Goal: Task Accomplishment & Management: Use online tool/utility

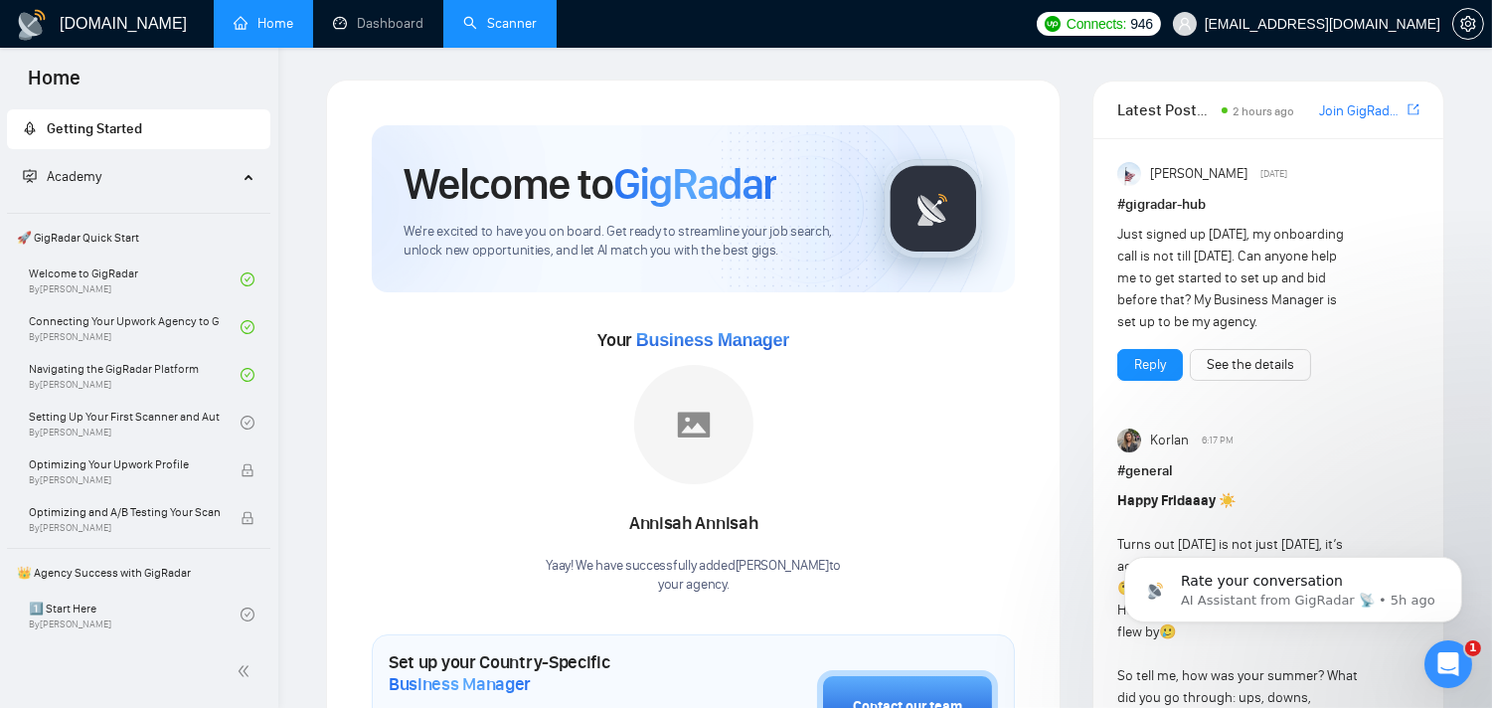
click at [488, 28] on link "Scanner" at bounding box center [500, 23] width 74 height 17
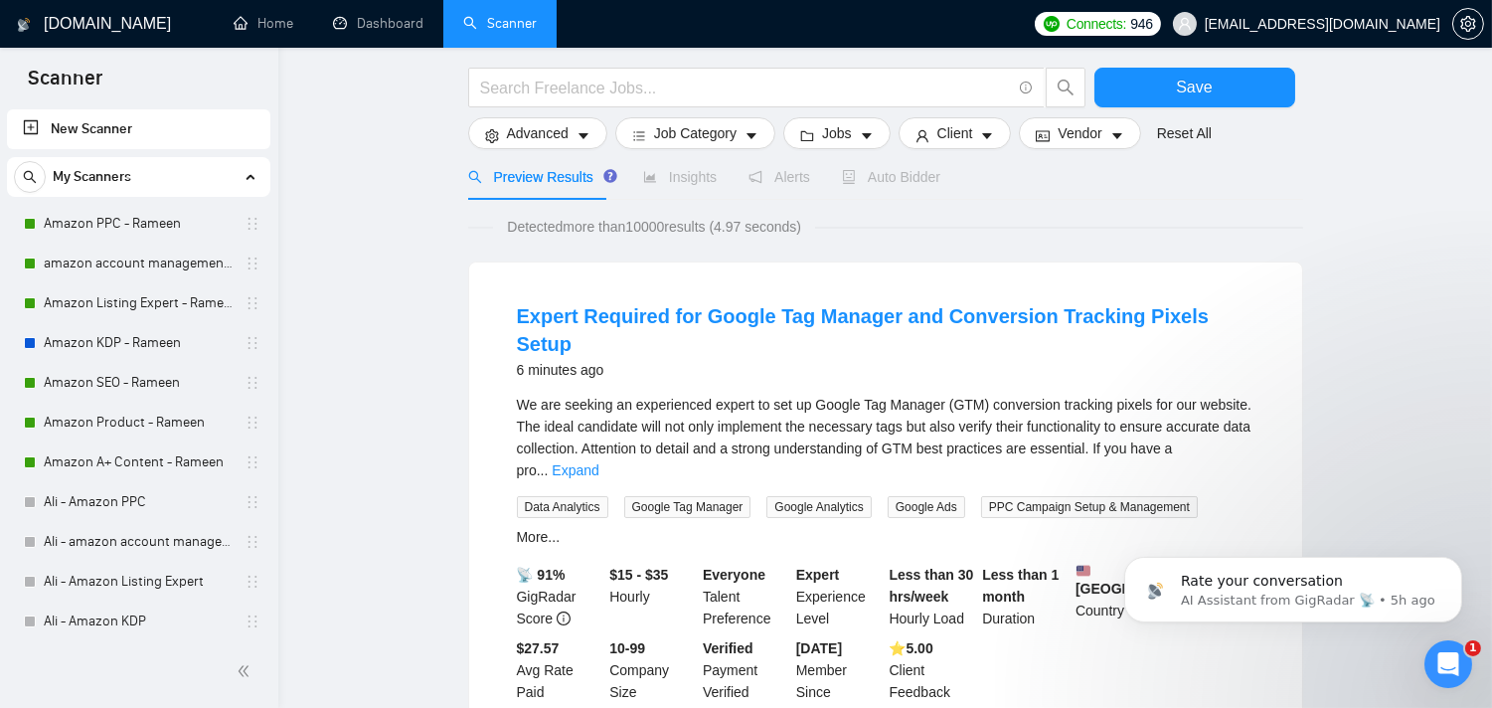
scroll to position [110, 0]
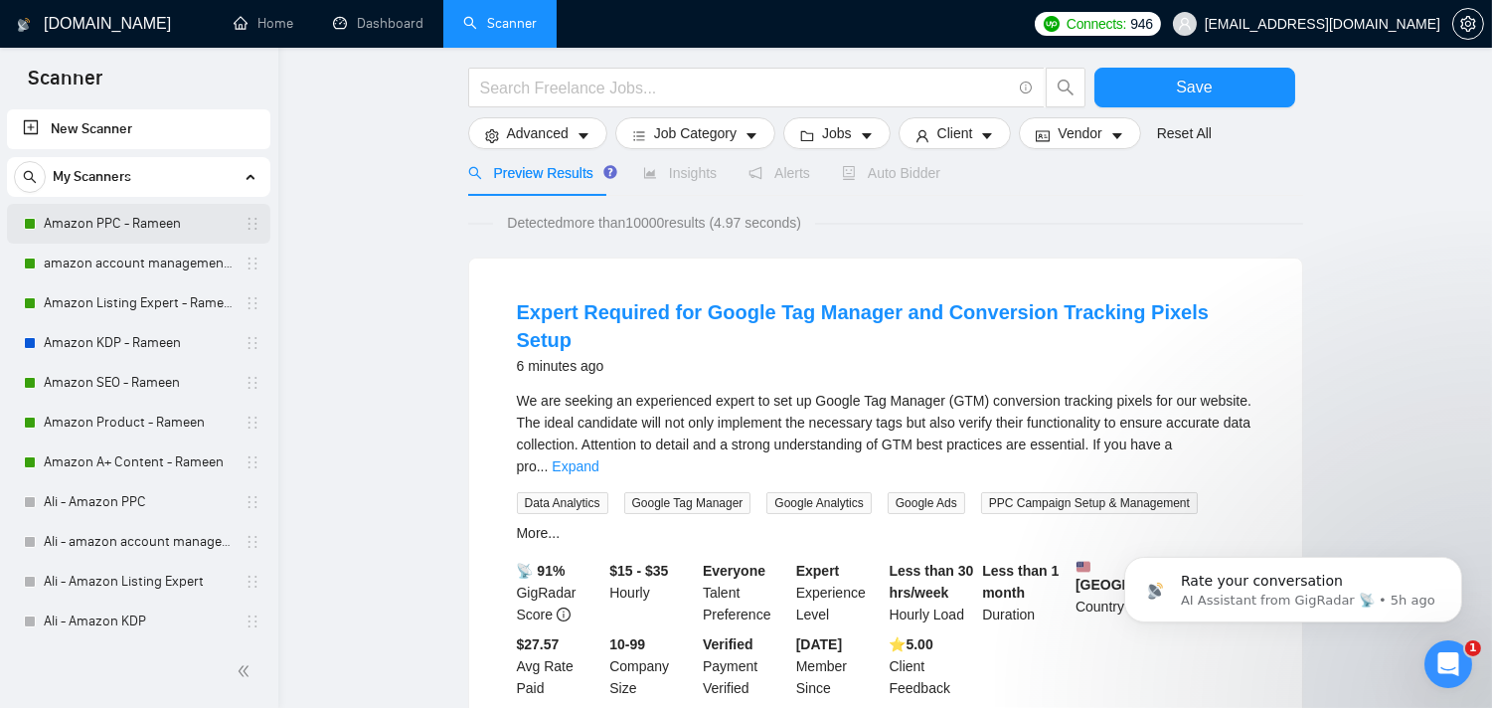
click at [110, 231] on link "Amazon PPC - Rameen" at bounding box center [138, 224] width 189 height 40
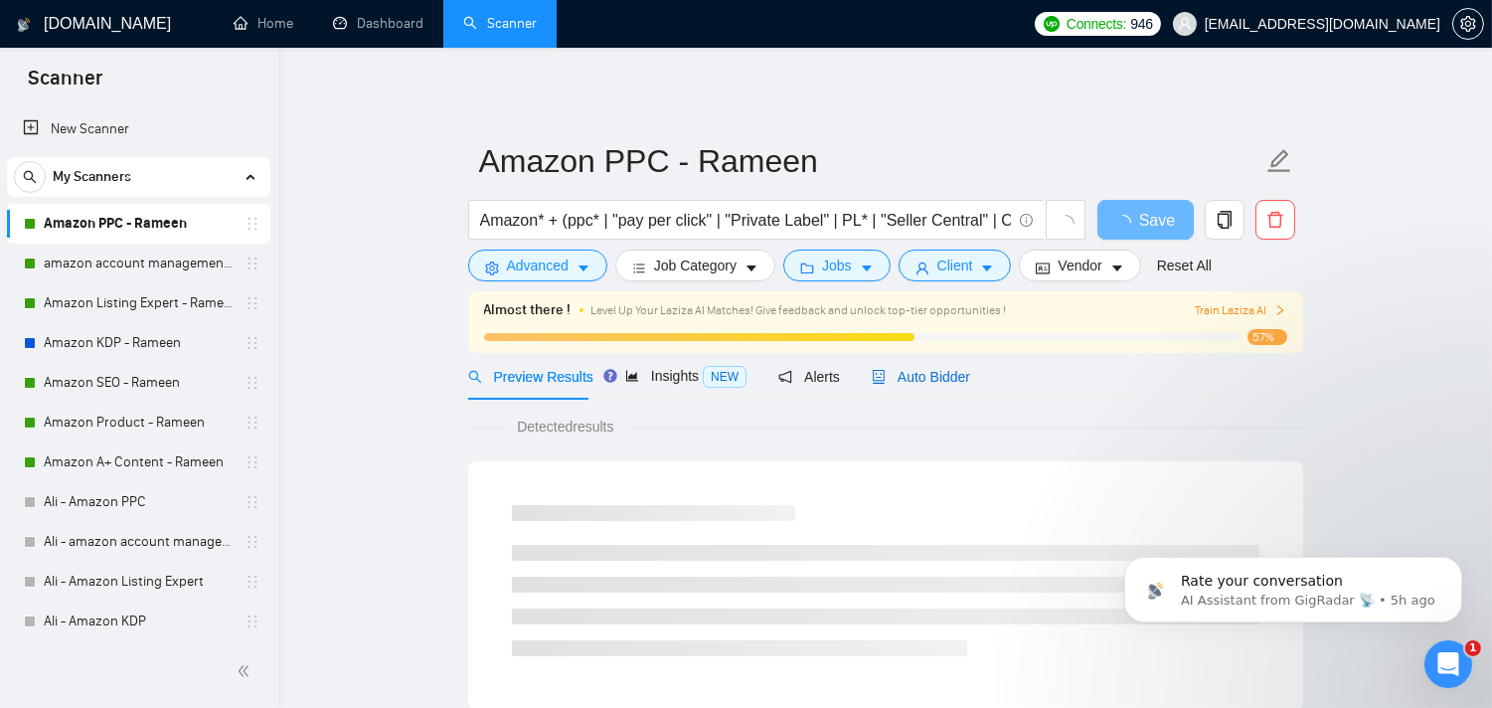
click at [920, 384] on span "Auto Bidder" at bounding box center [921, 377] width 98 height 16
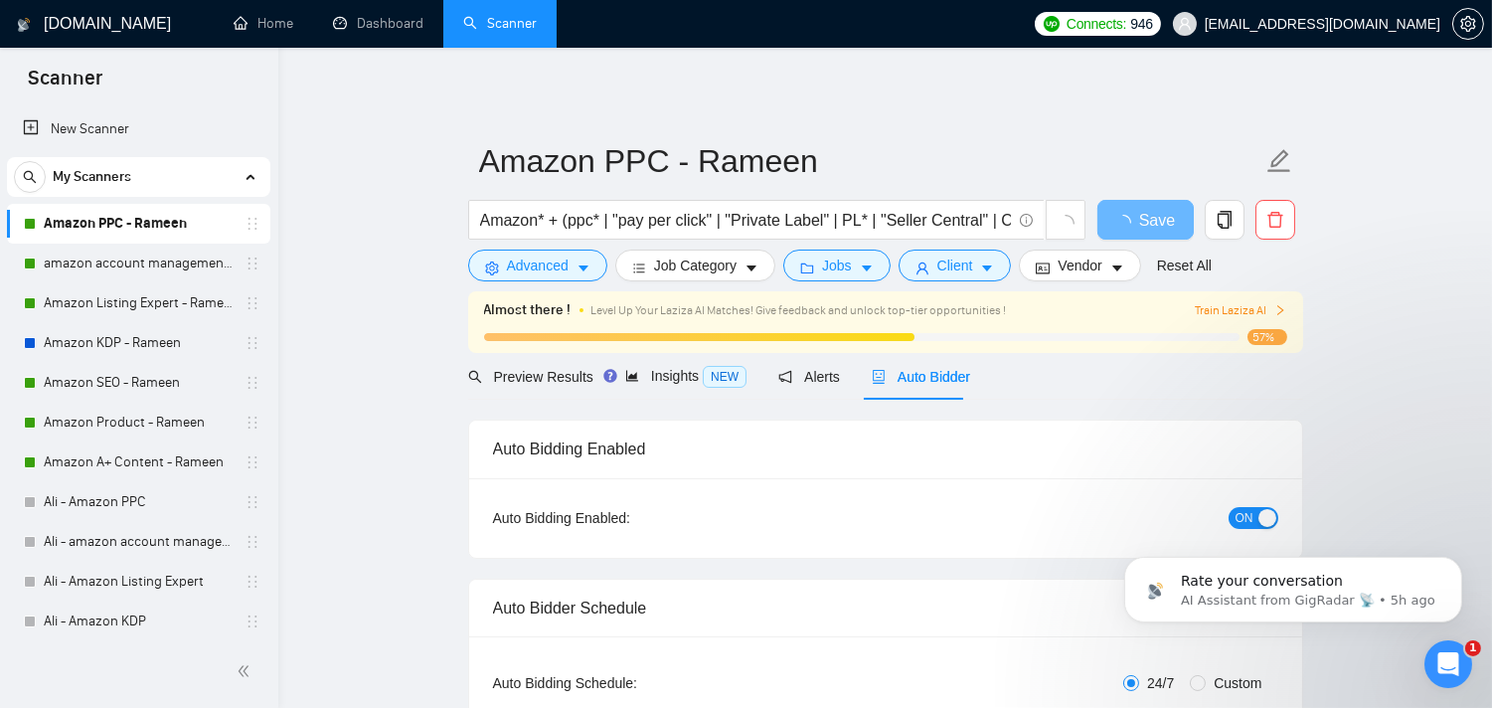
radio input "false"
radio input "true"
checkbox input "true"
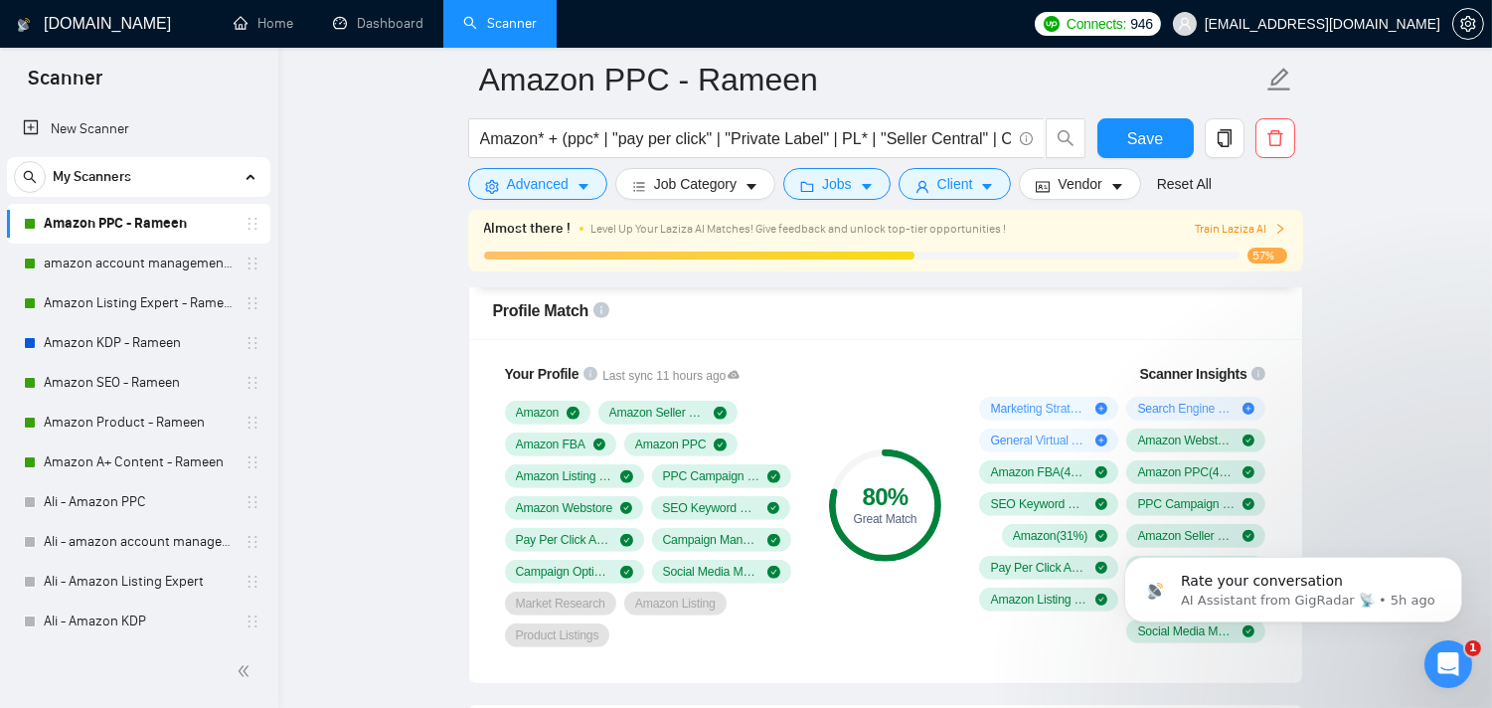
scroll to position [1546, 0]
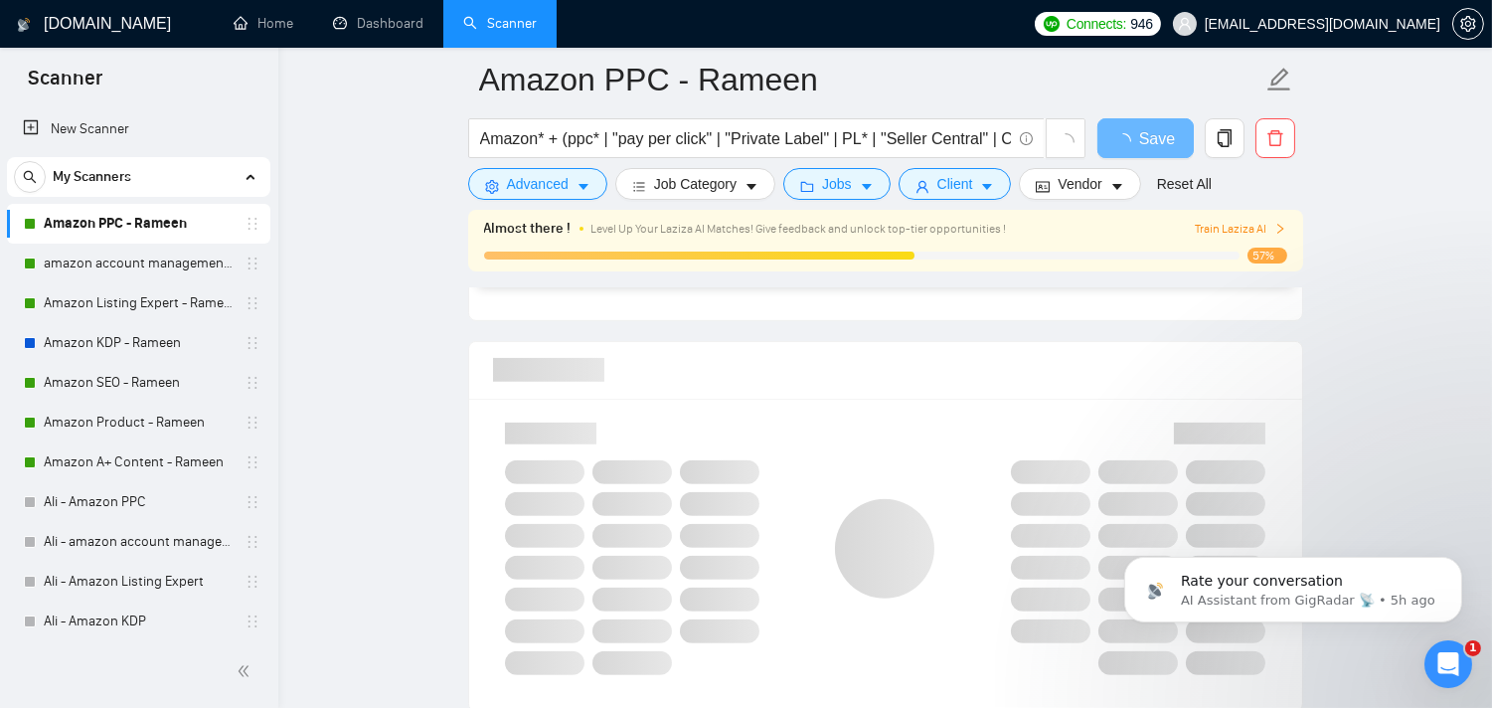
scroll to position [1546, 0]
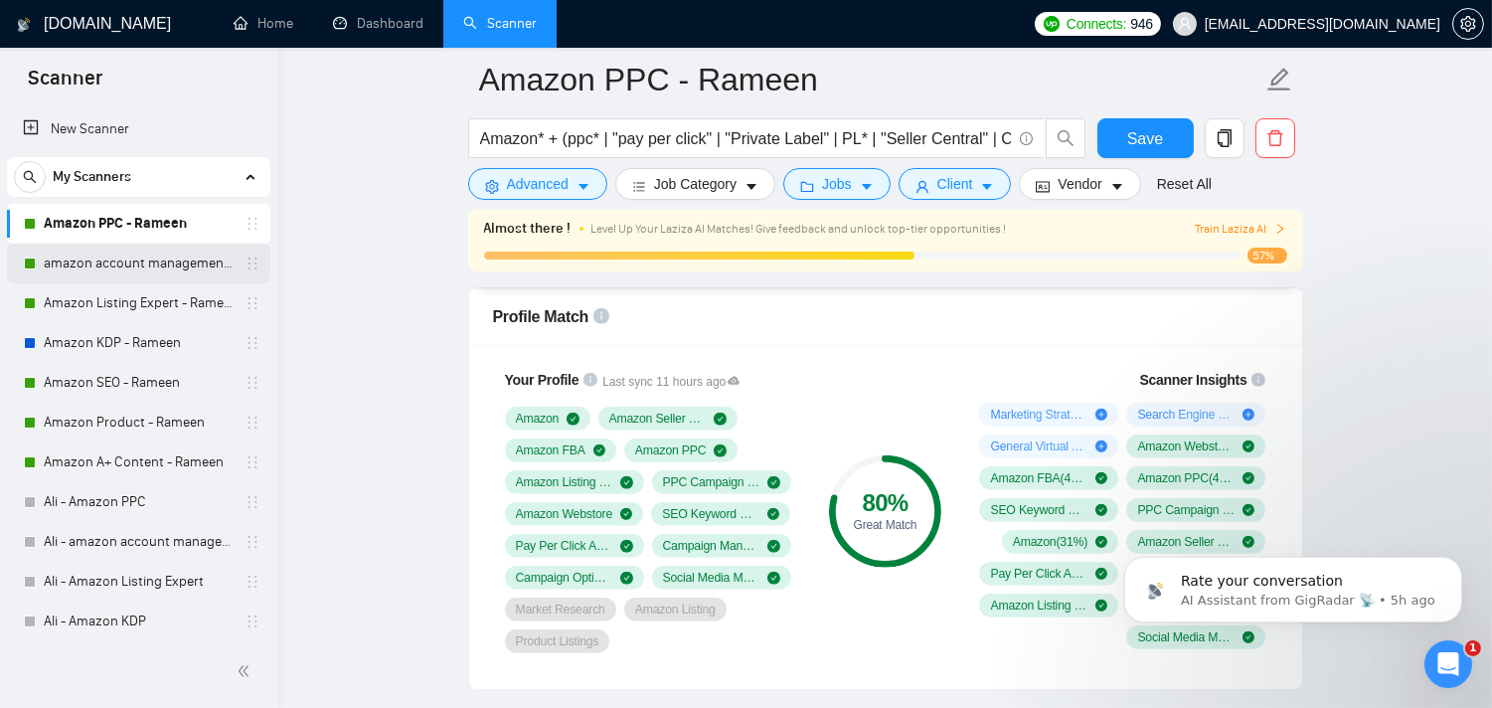
click at [125, 261] on link "amazon account management - Rameen" at bounding box center [138, 264] width 189 height 40
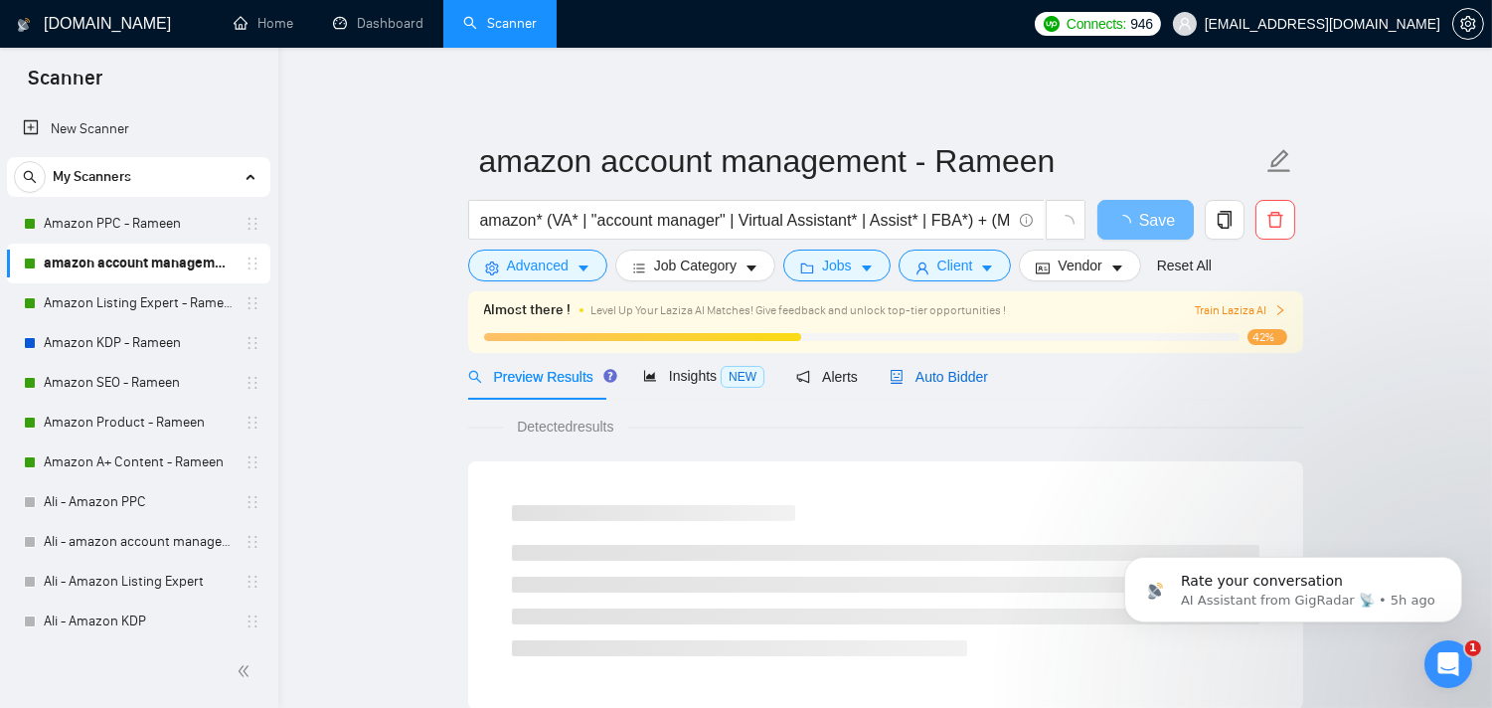
click at [916, 382] on span "Auto Bidder" at bounding box center [939, 377] width 98 height 16
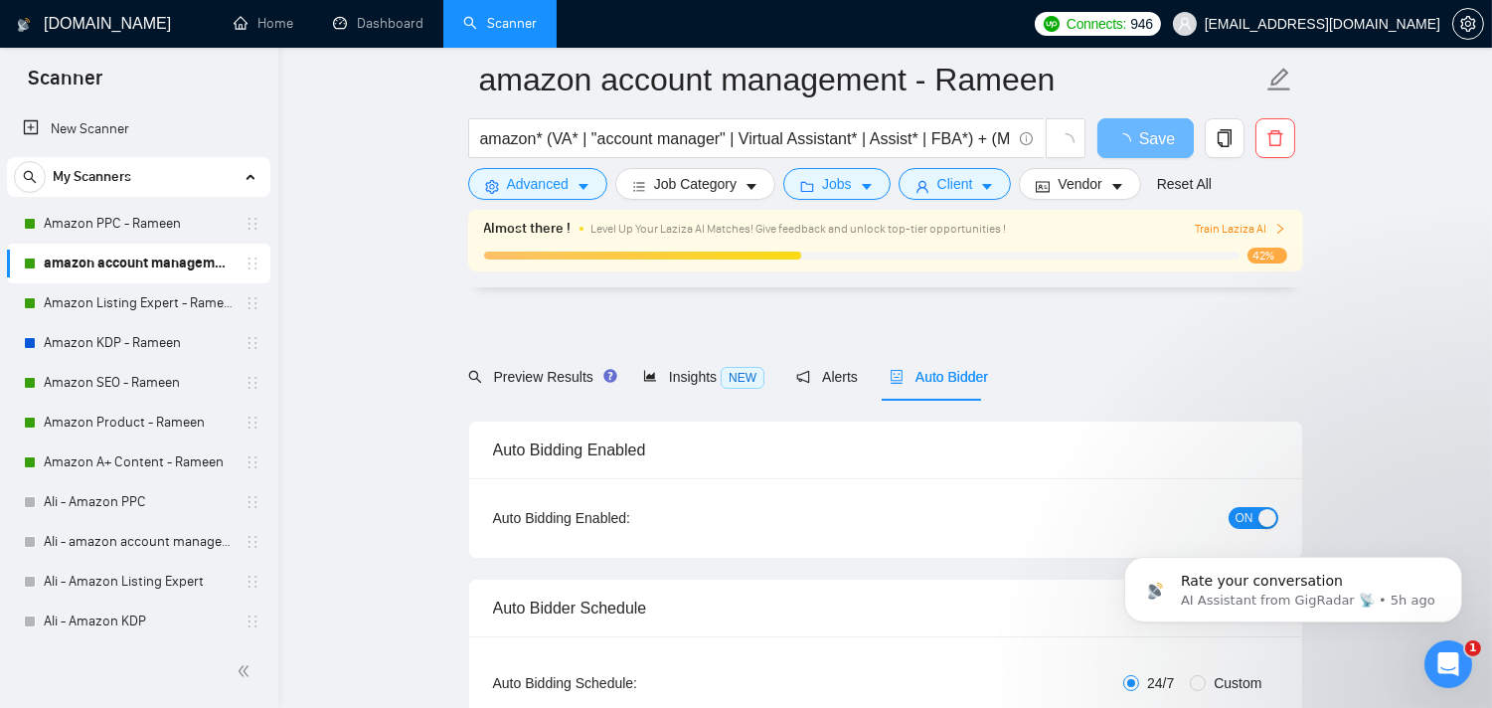
radio input "false"
radio input "true"
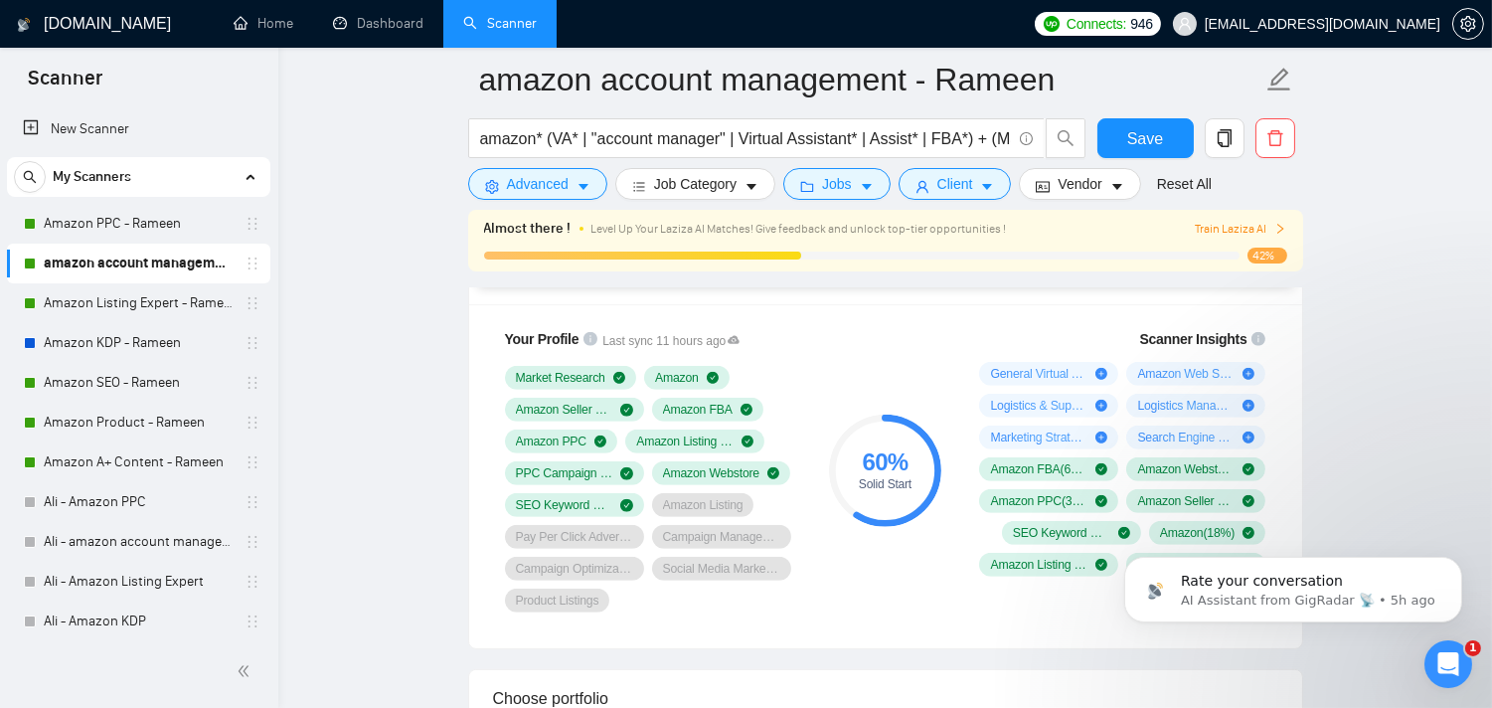
scroll to position [1548, 0]
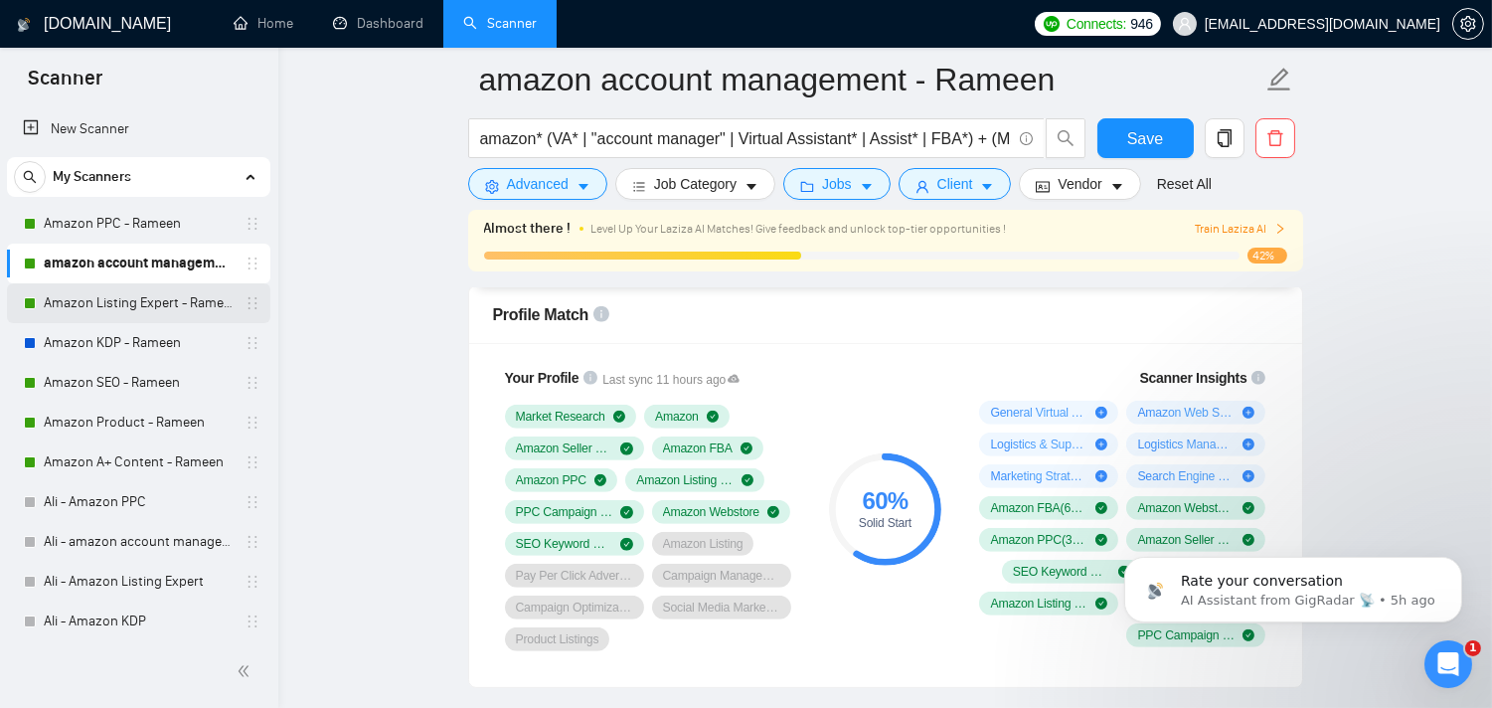
click at [107, 292] on link "Amazon Listing Expert - Rameen" at bounding box center [138, 303] width 189 height 40
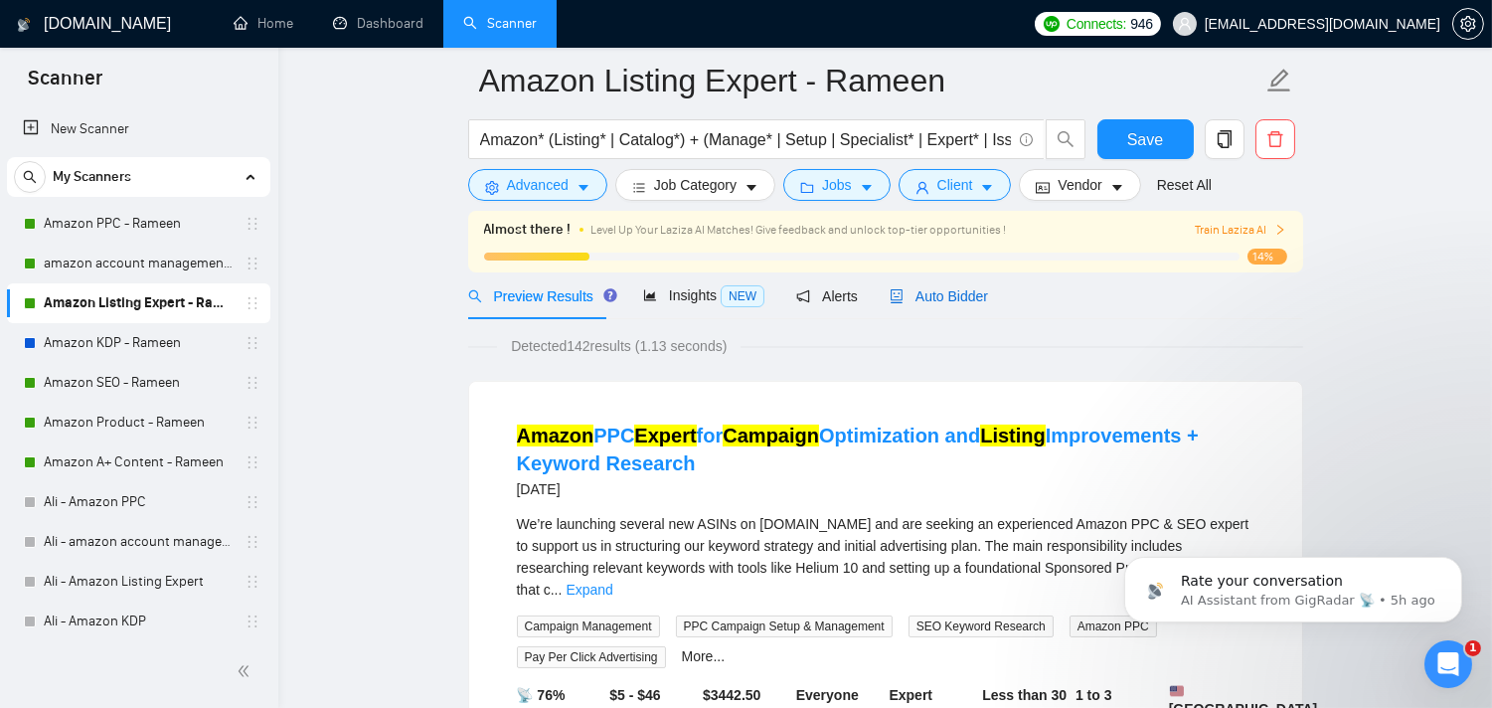
click at [947, 298] on span "Auto Bidder" at bounding box center [939, 296] width 98 height 16
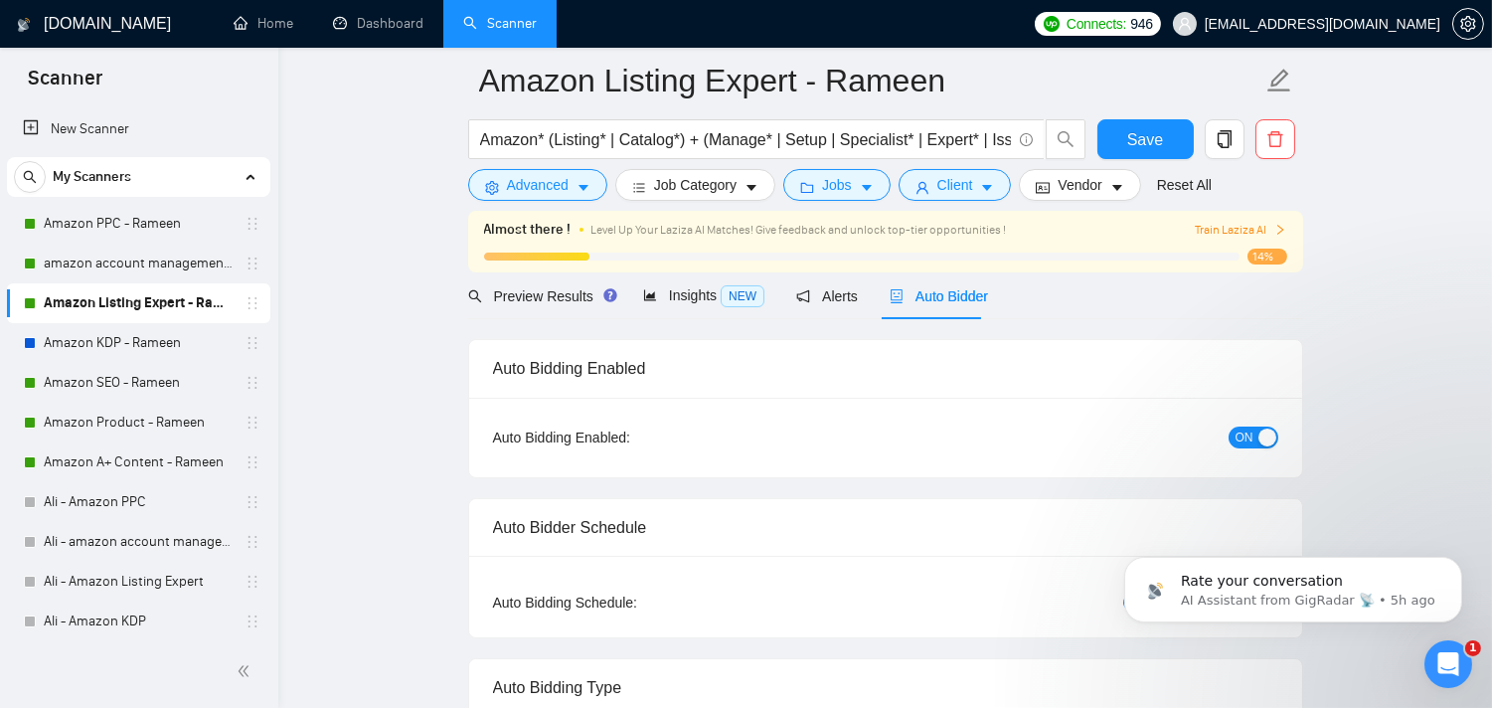
radio input "false"
radio input "true"
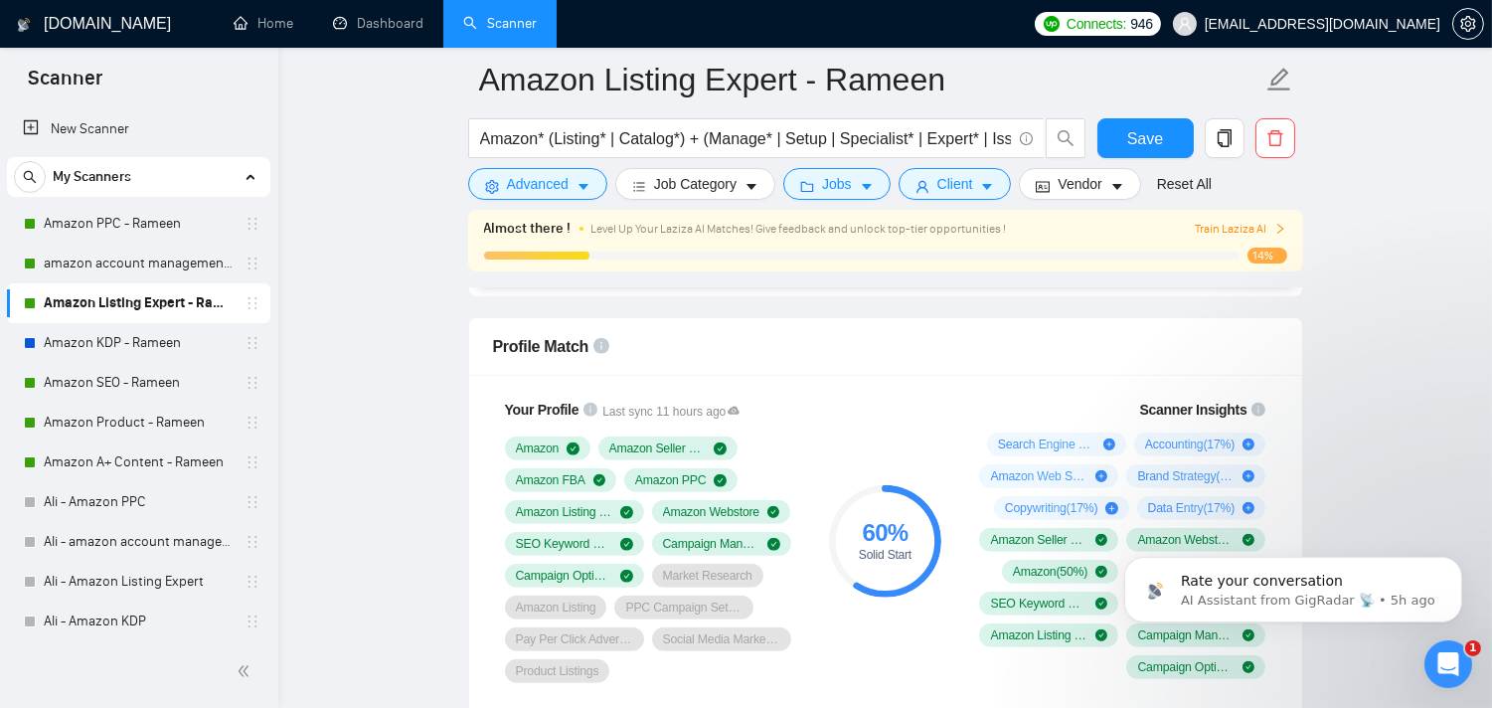
scroll to position [1626, 0]
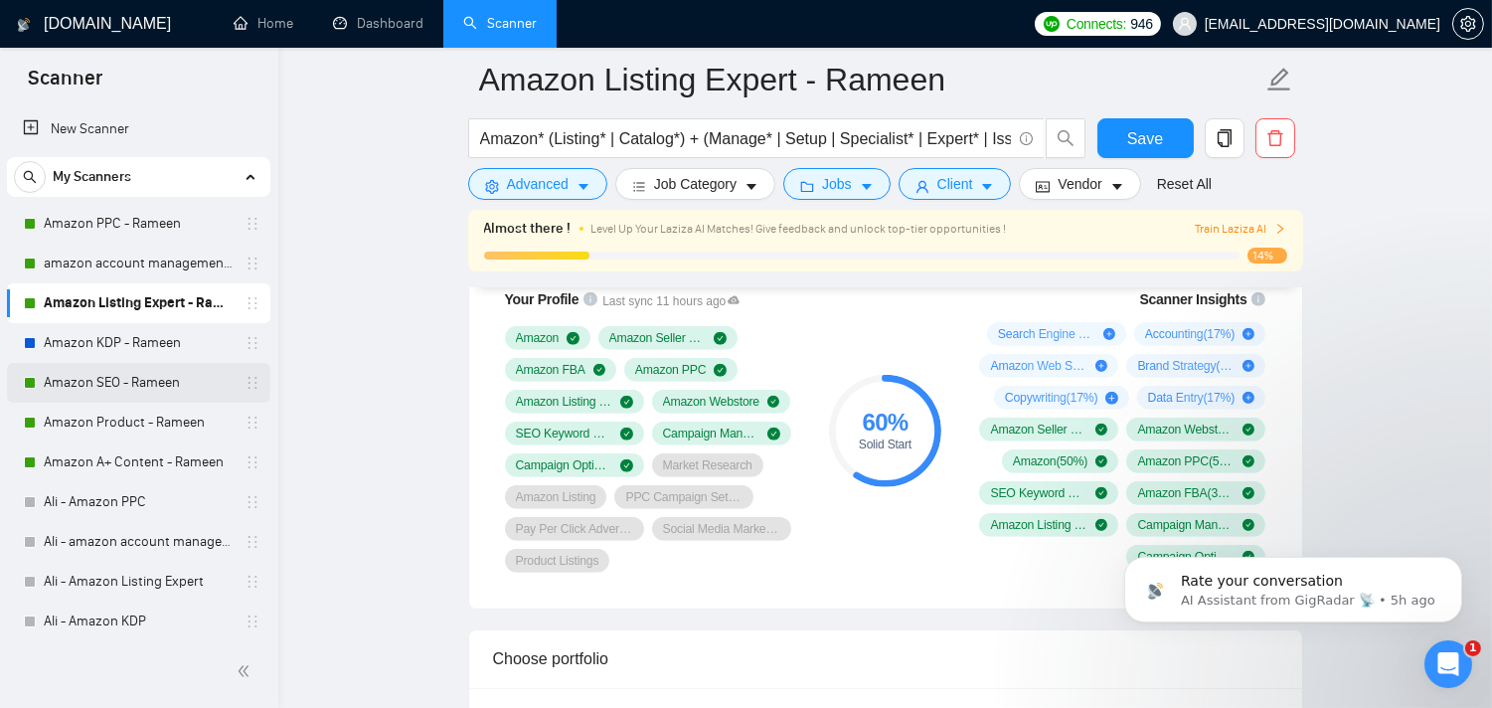
click at [102, 379] on link "Amazon SEO - Rameen" at bounding box center [138, 383] width 189 height 40
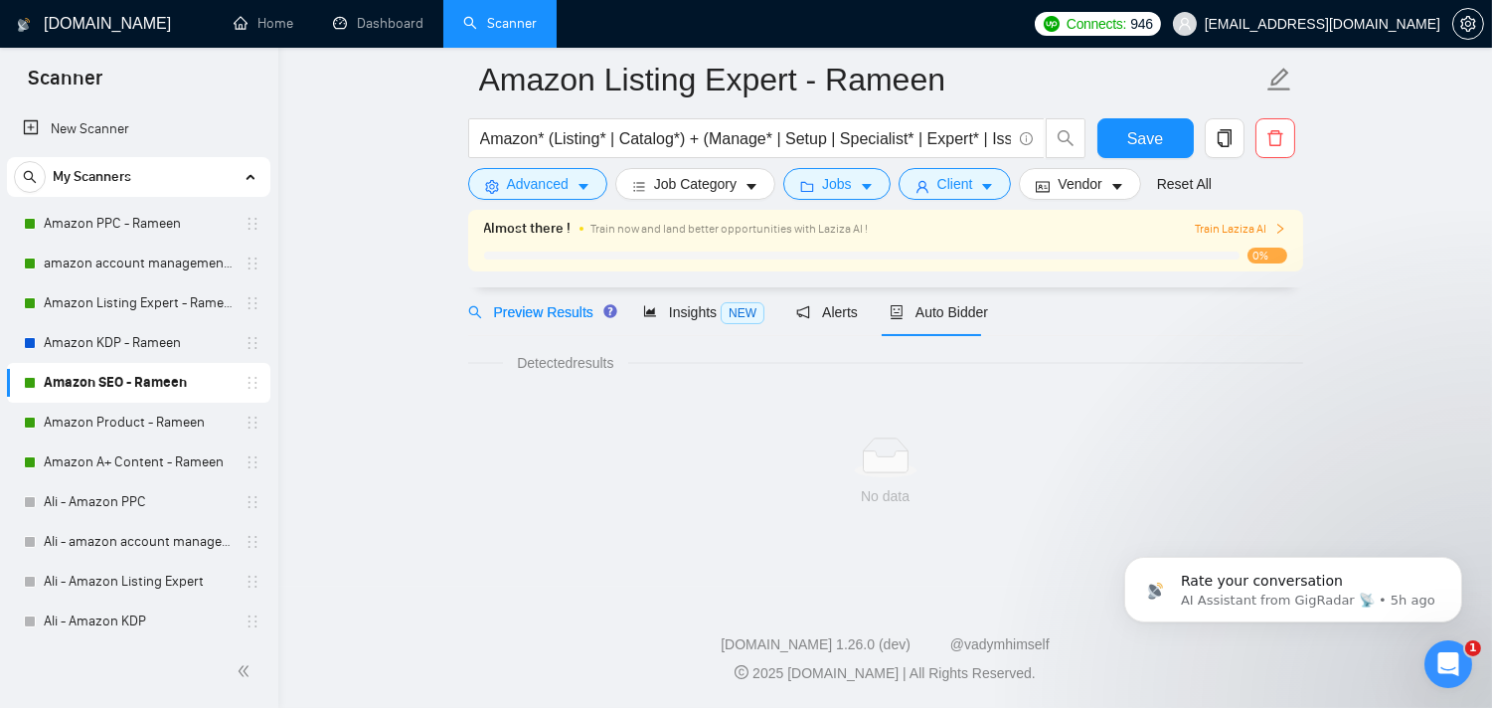
scroll to position [81, 0]
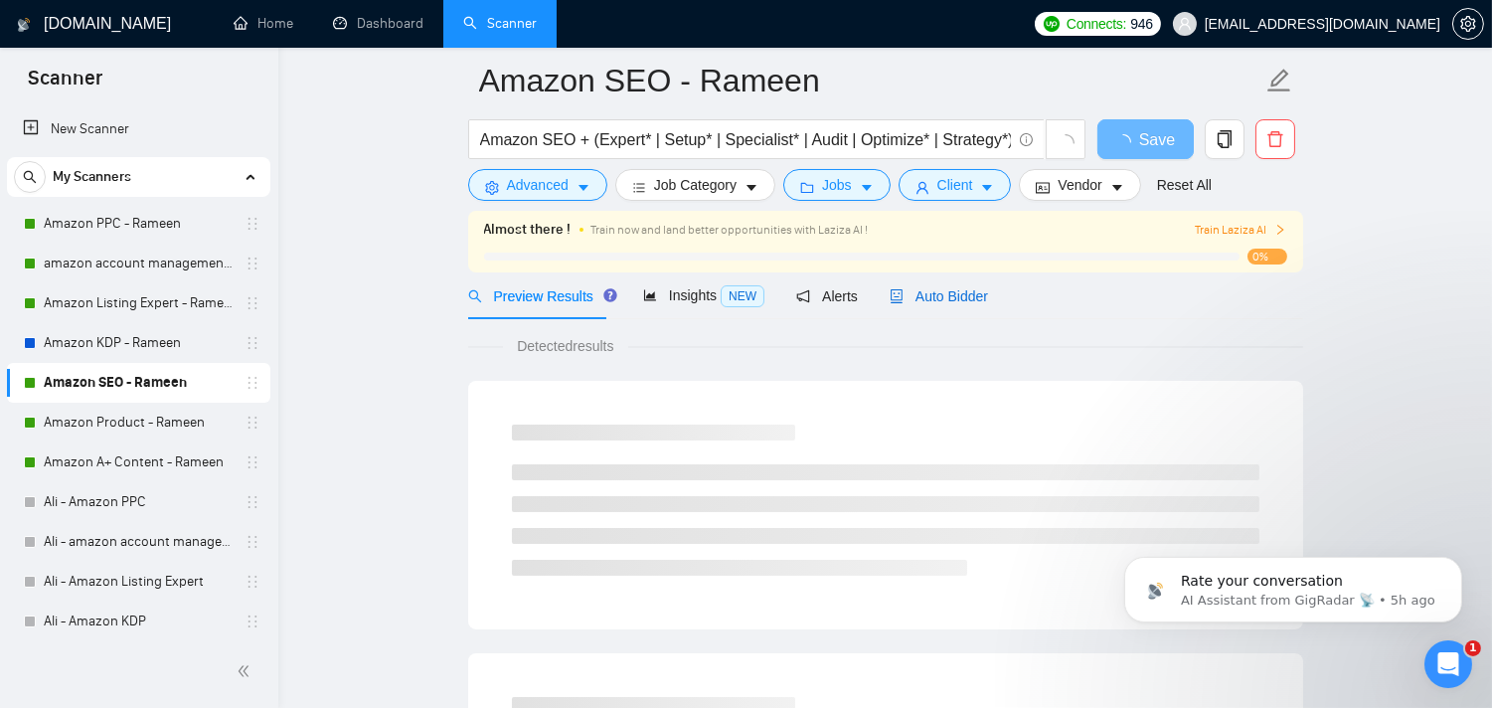
click at [926, 290] on span "Auto Bidder" at bounding box center [939, 296] width 98 height 16
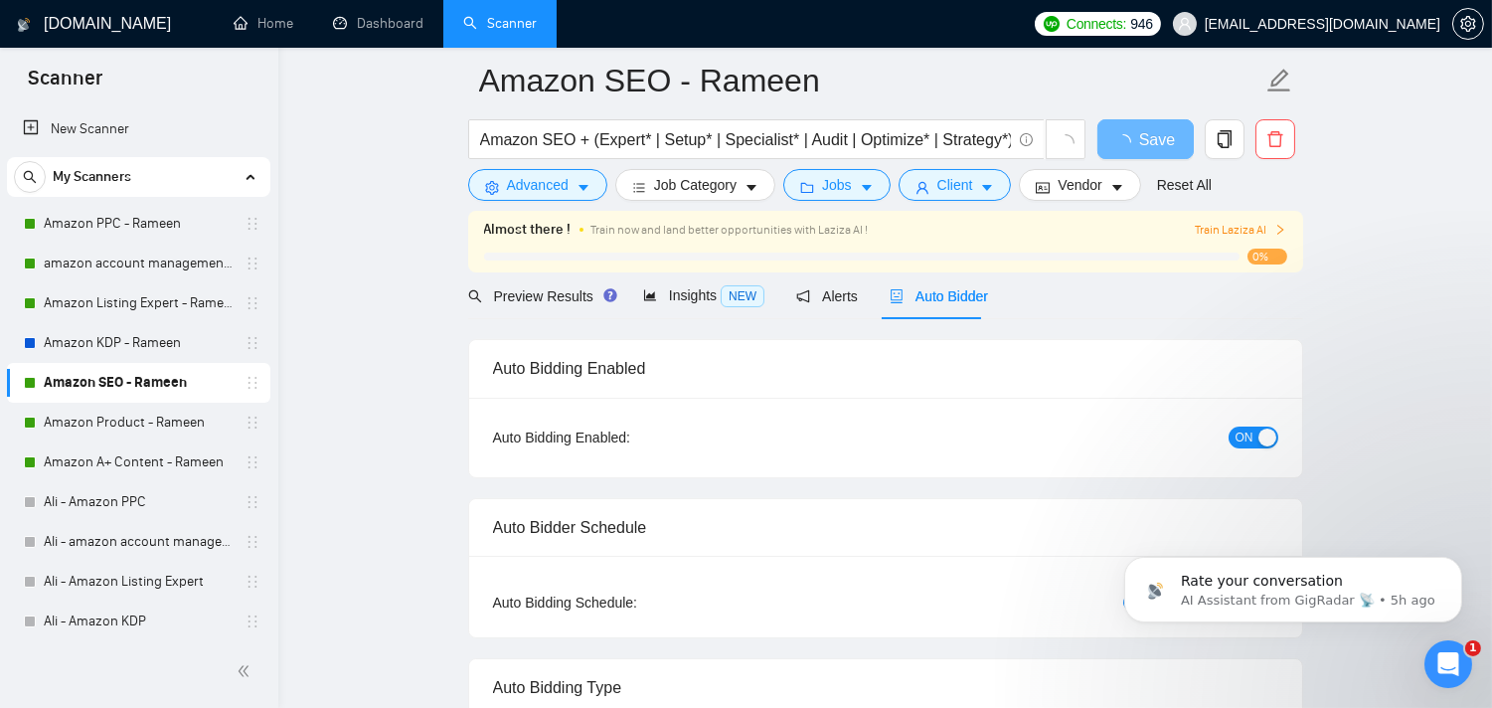
radio input "false"
radio input "true"
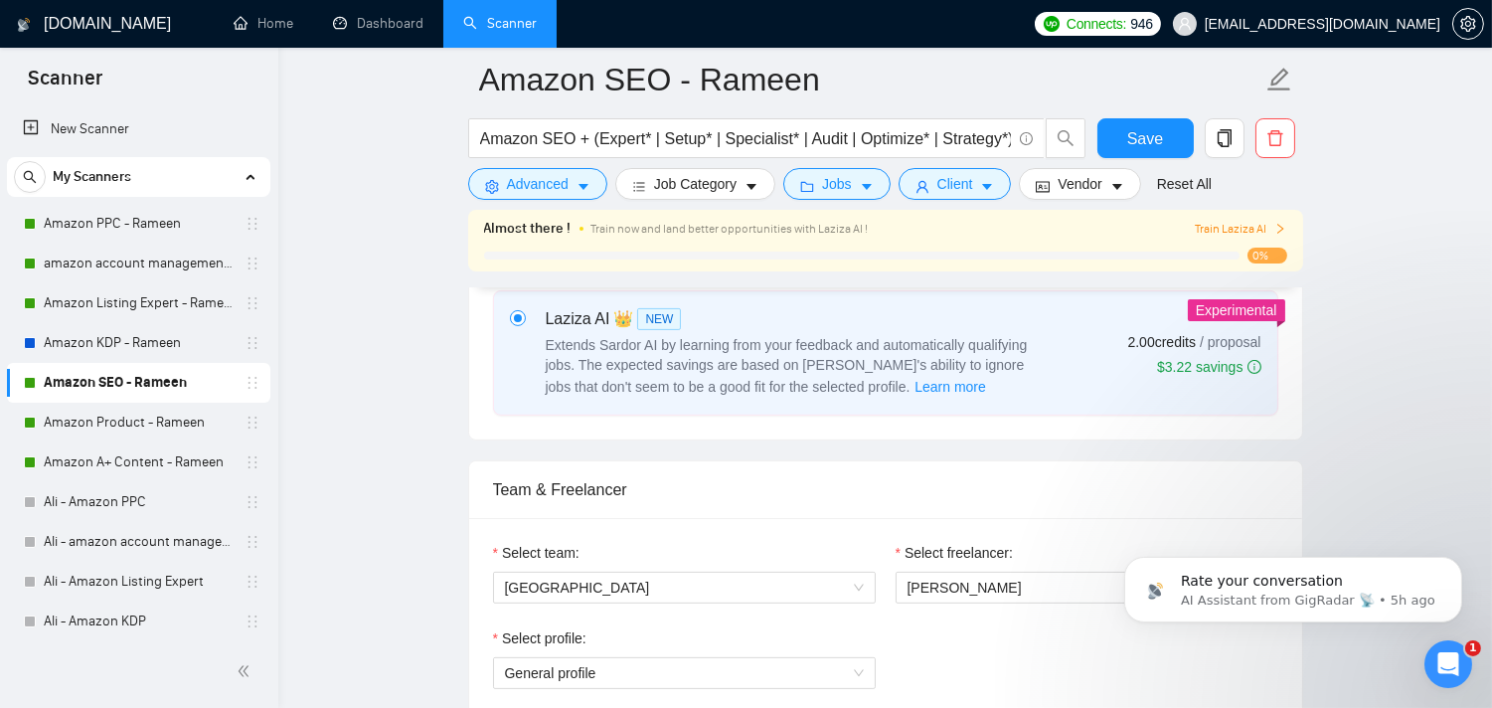
scroll to position [1075, 0]
click at [272, 22] on link "Home" at bounding box center [264, 23] width 60 height 17
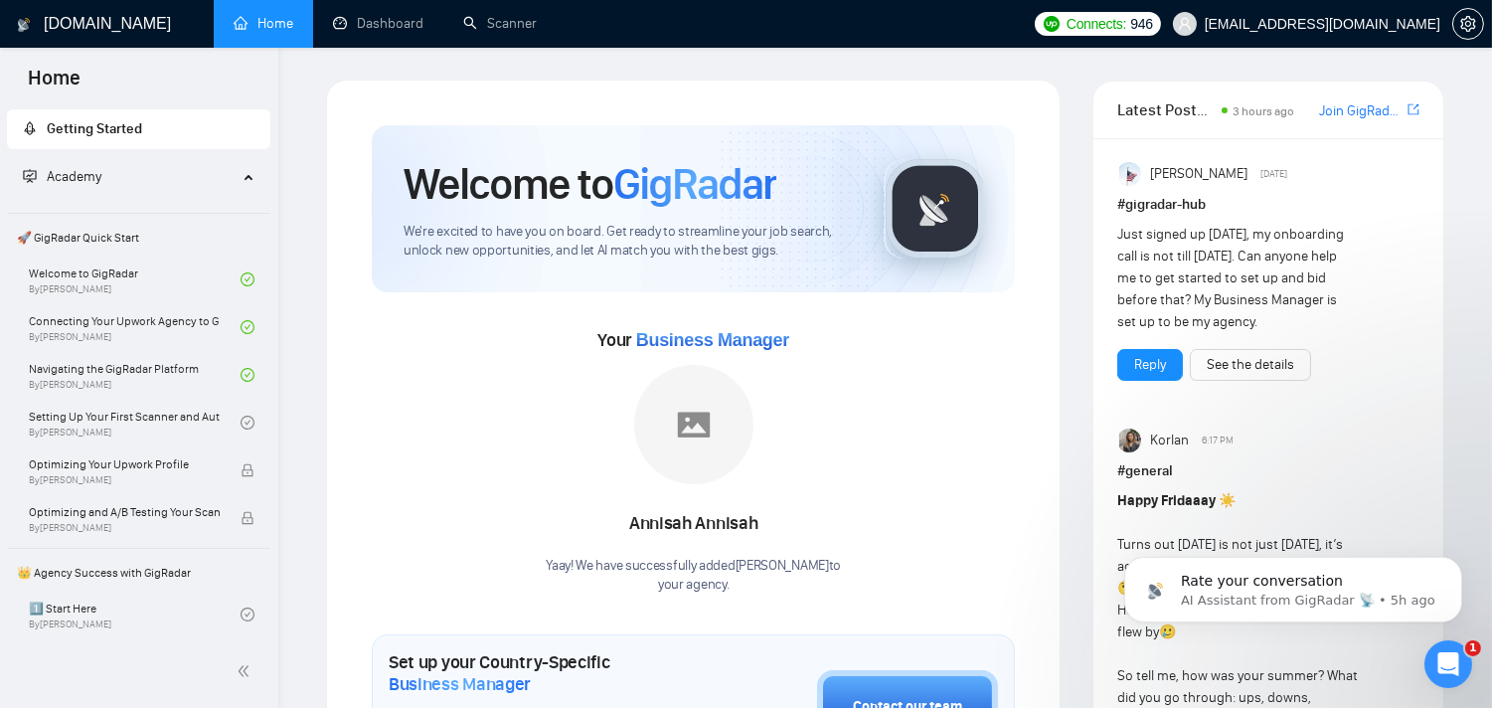
click at [489, 32] on link "Scanner" at bounding box center [500, 23] width 74 height 17
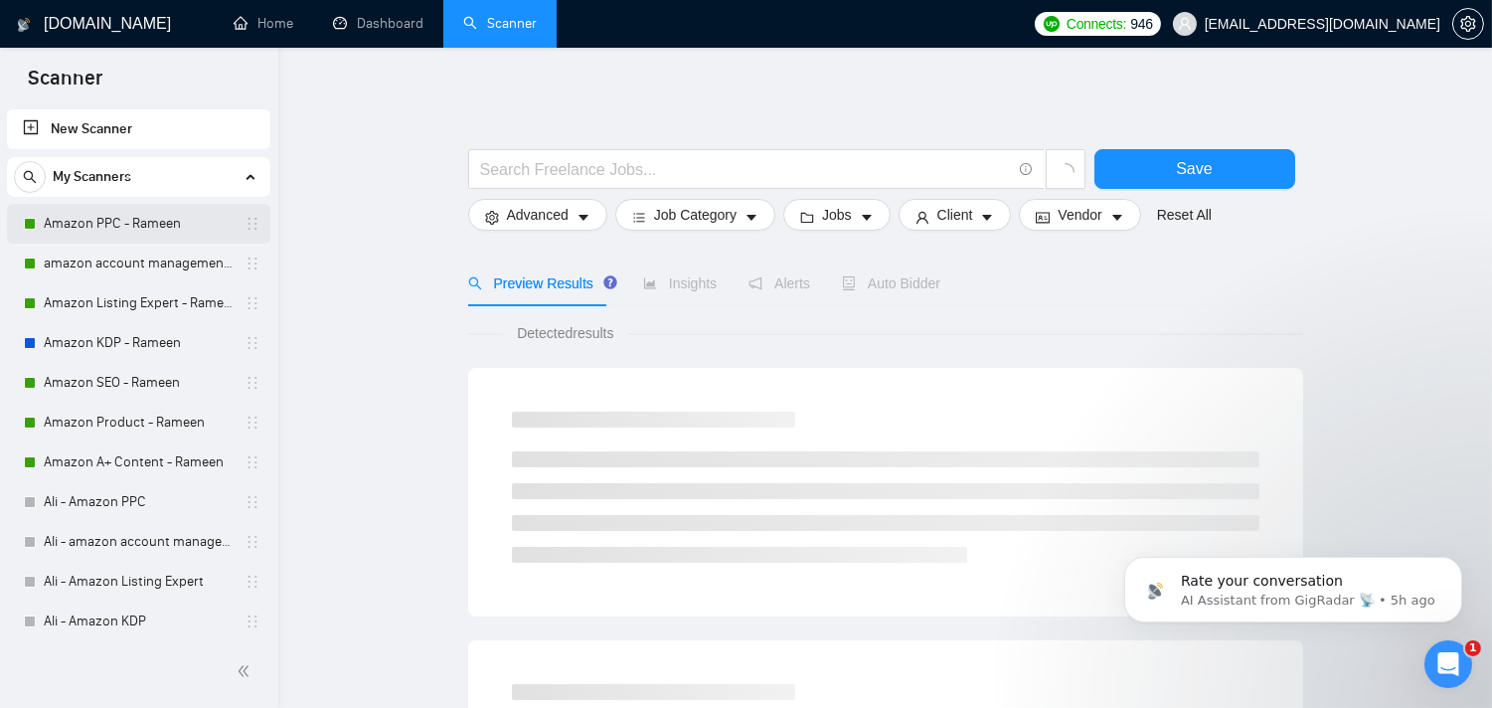
click at [141, 222] on link "Amazon PPC - Rameen" at bounding box center [138, 224] width 189 height 40
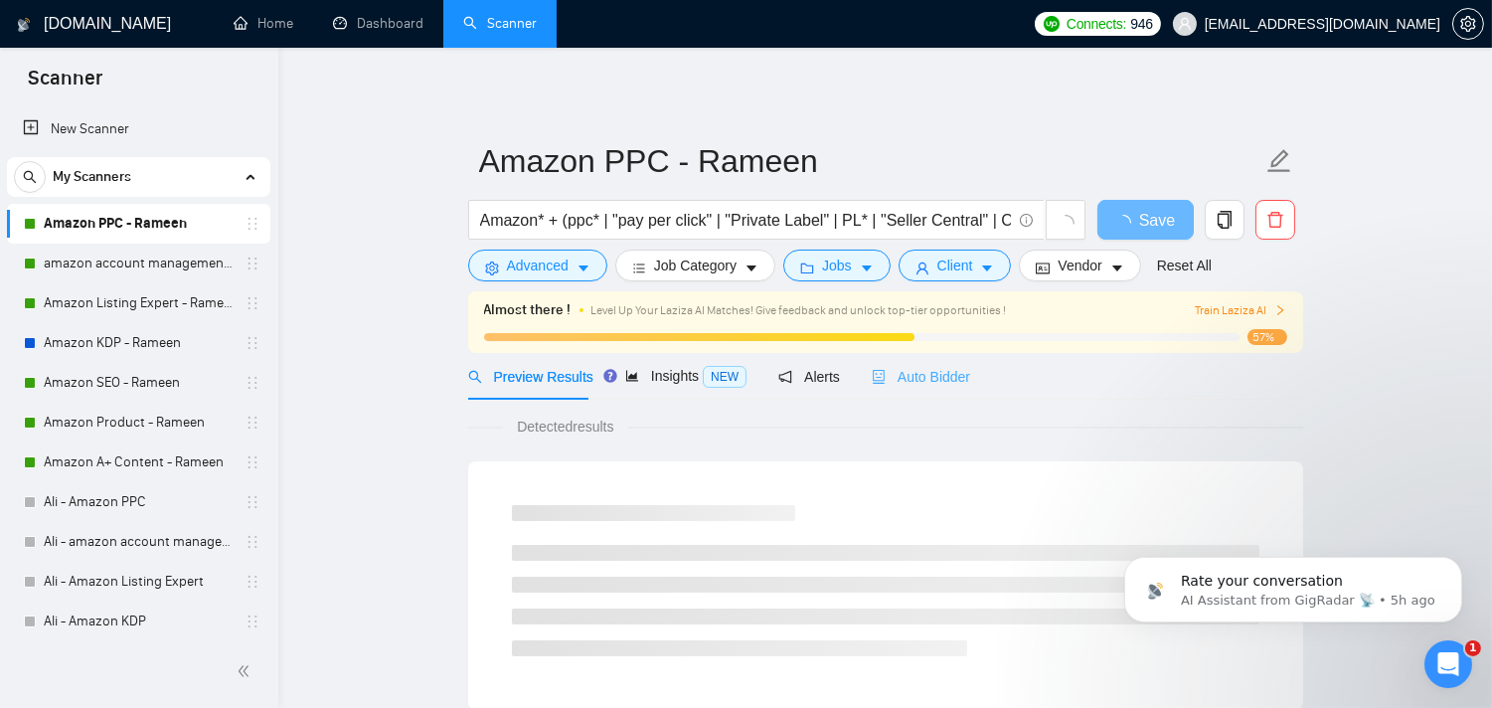
click at [907, 391] on div "Auto Bidder" at bounding box center [921, 376] width 98 height 47
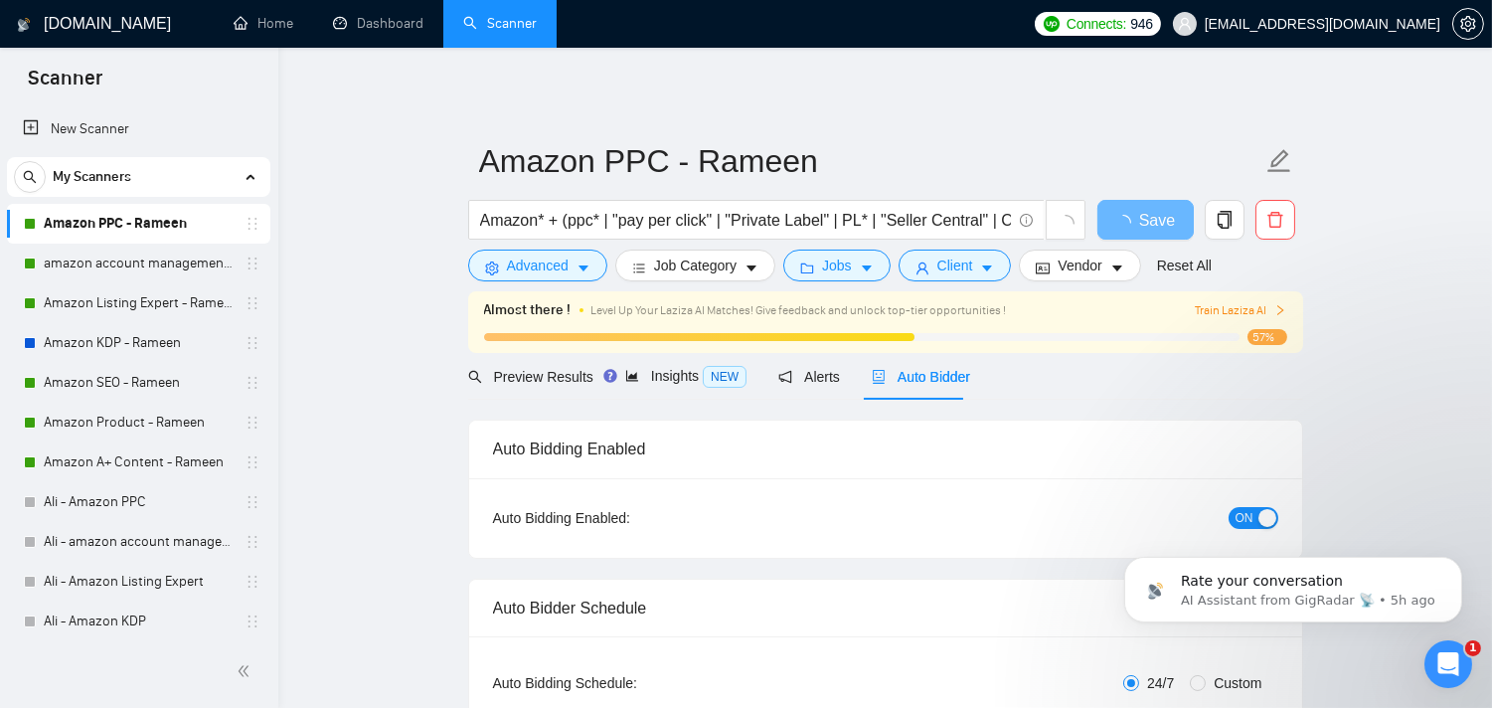
radio input "false"
radio input "true"
checkbox input "true"
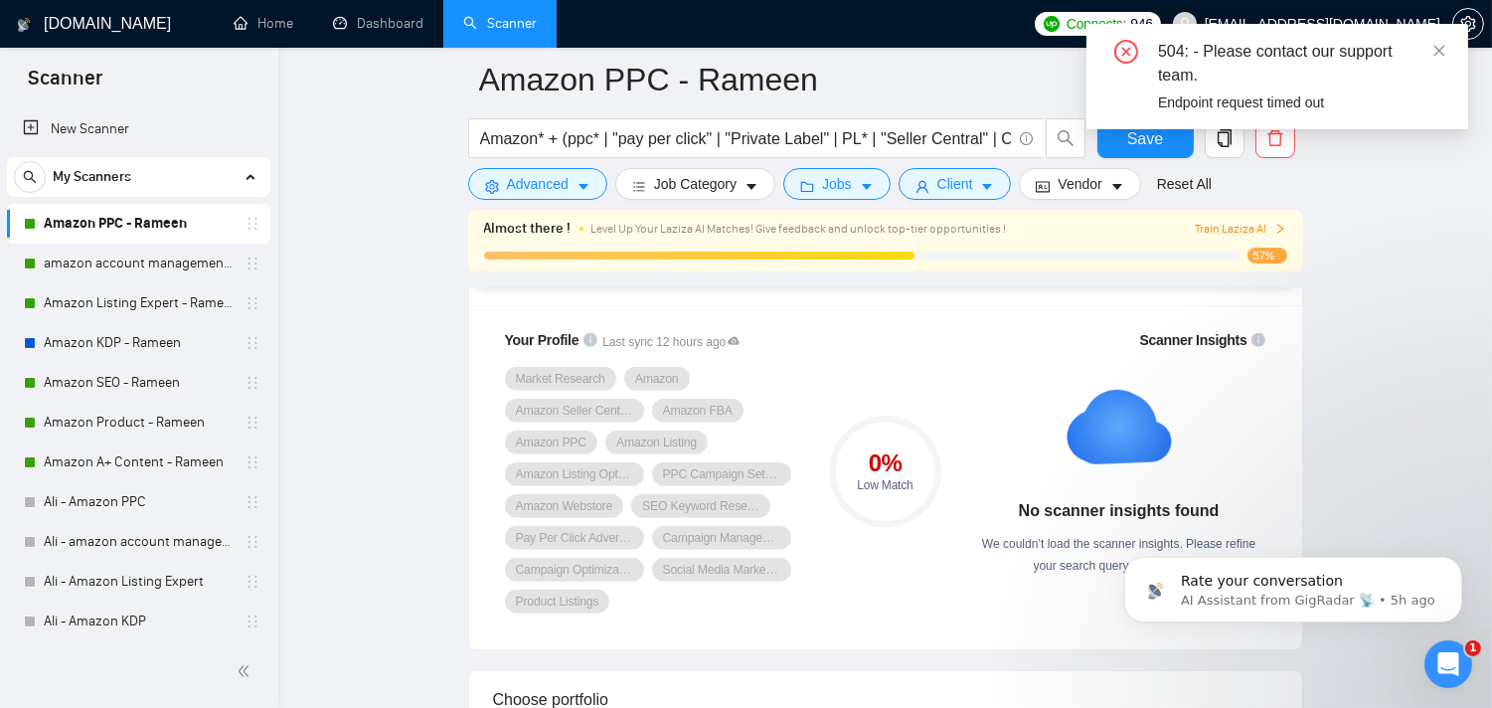
scroll to position [1546, 0]
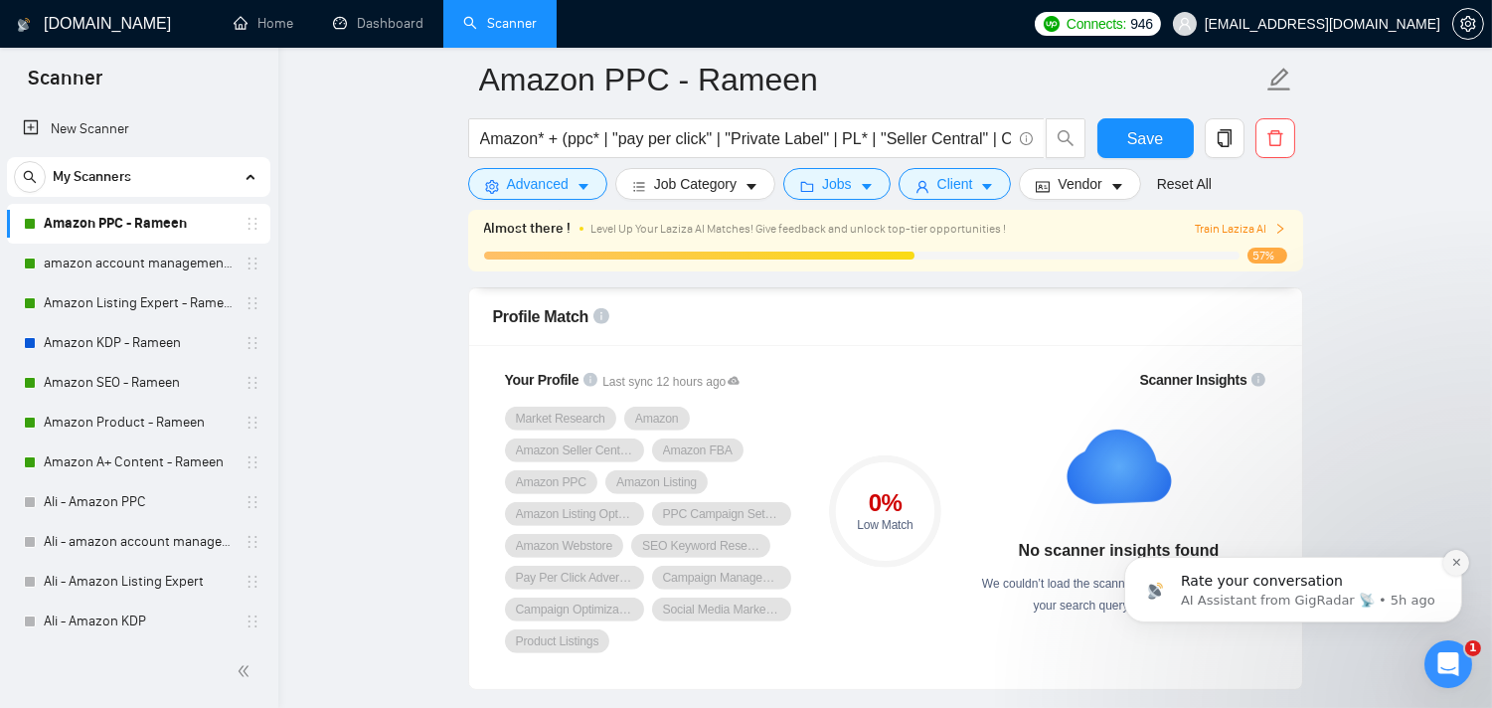
click at [1456, 560] on icon "Dismiss notification" at bounding box center [1454, 561] width 7 height 7
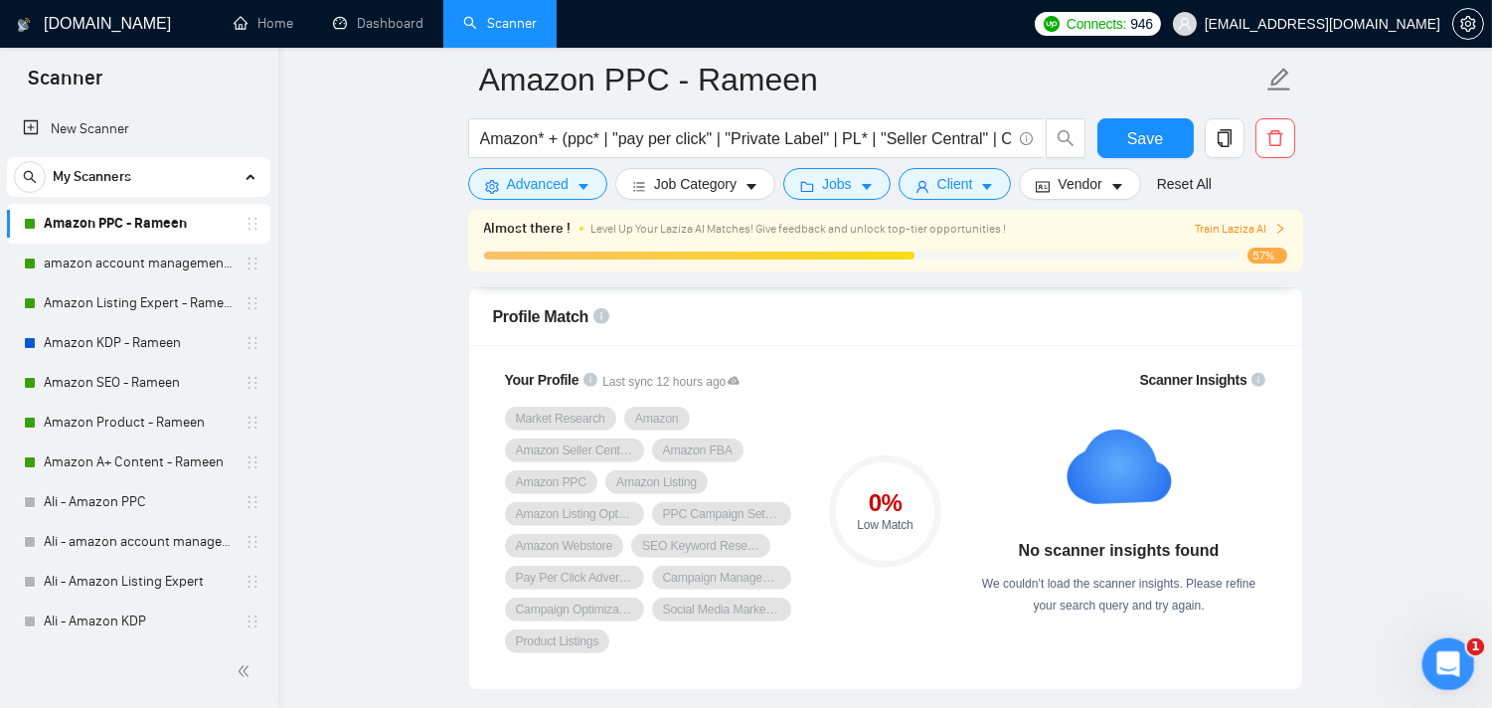
click at [1440, 664] on icon "Open Intercom Messenger" at bounding box center [1445, 661] width 14 height 16
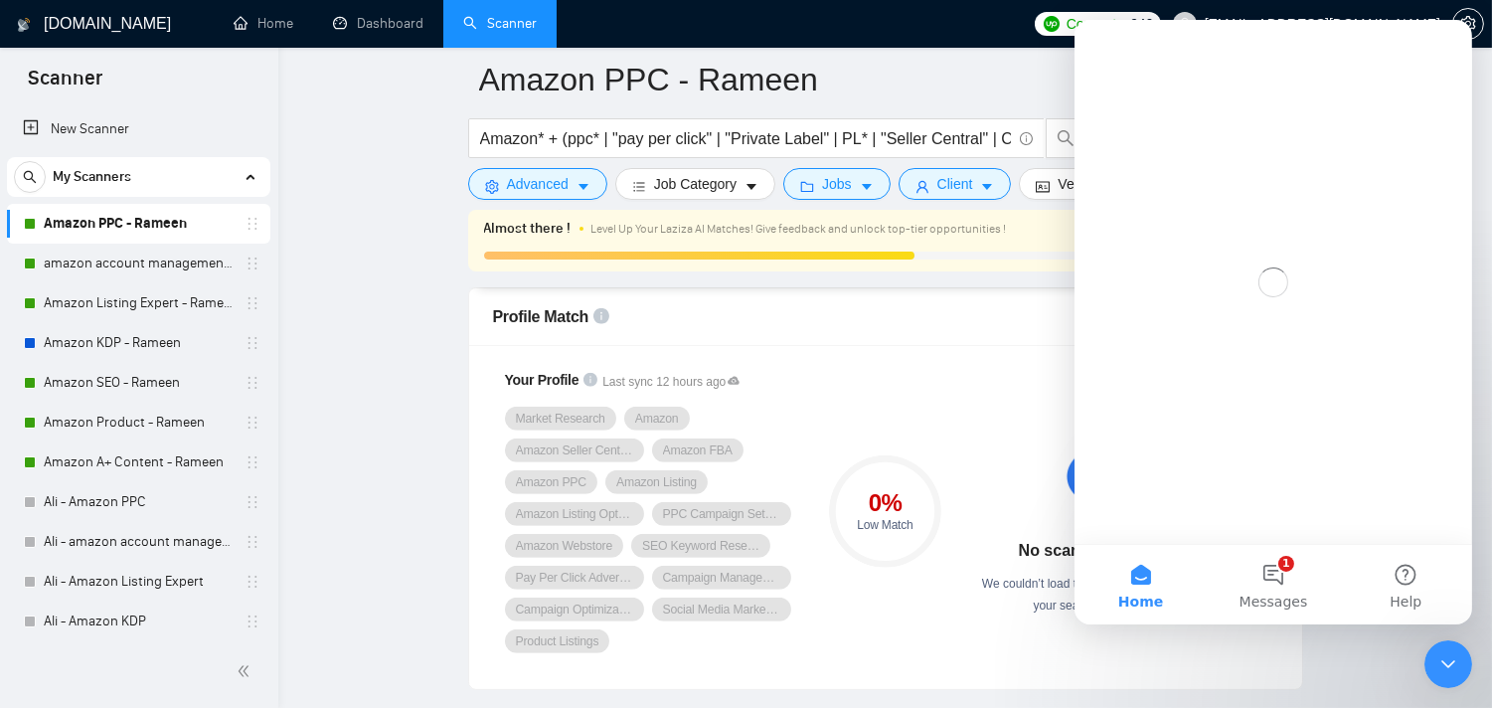
scroll to position [0, 0]
click at [1267, 578] on button "1 Messages" at bounding box center [1272, 585] width 132 height 80
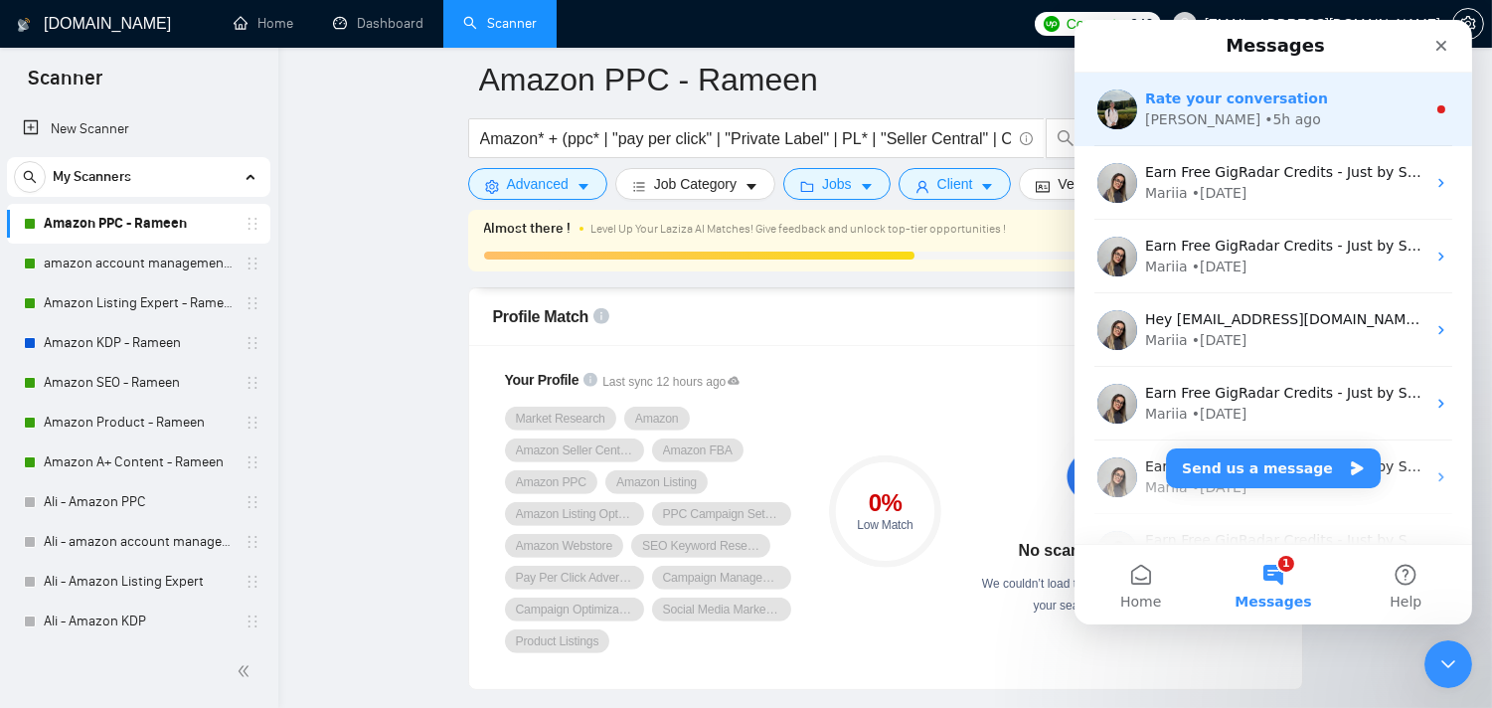
click at [1293, 100] on div "Rate your conversation" at bounding box center [1284, 98] width 280 height 21
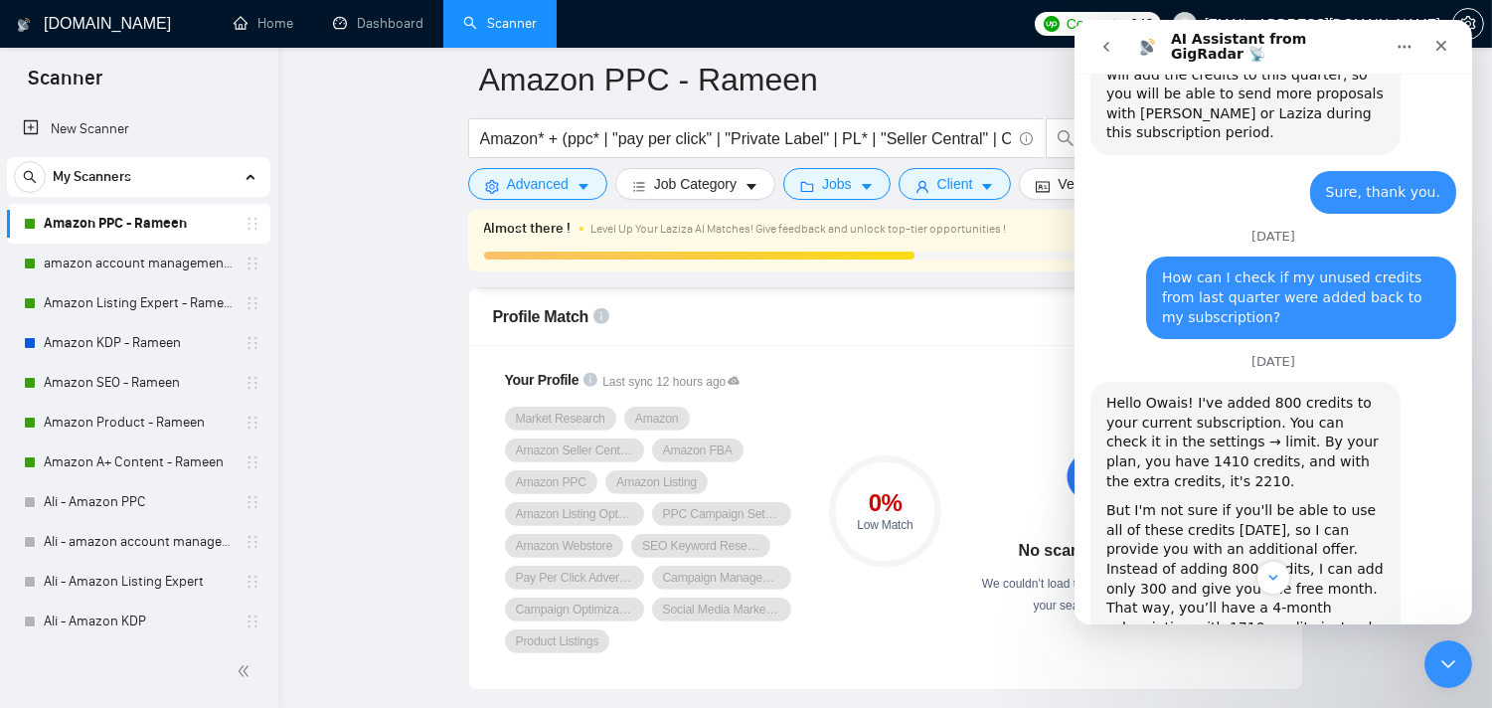
scroll to position [5560, 0]
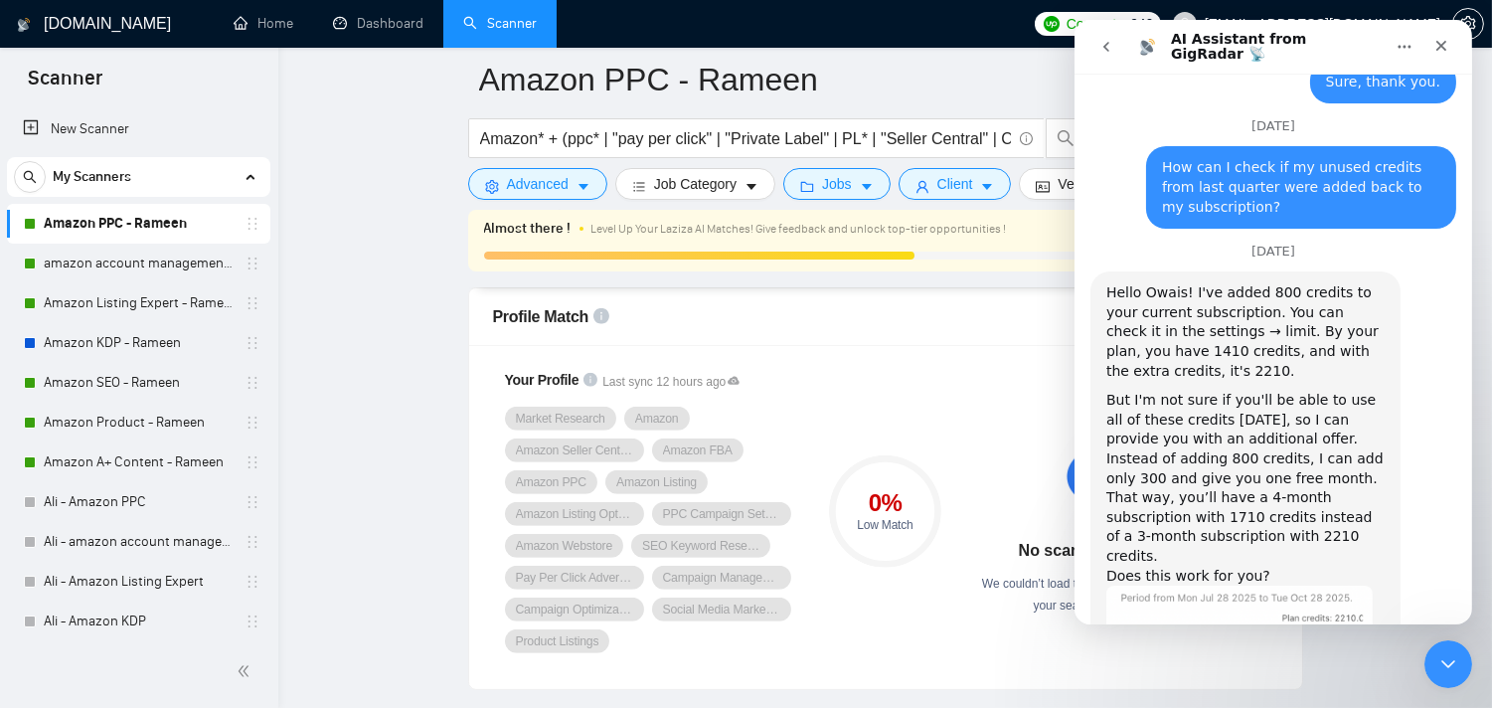
click at [1115, 54] on button "go back" at bounding box center [1105, 47] width 38 height 38
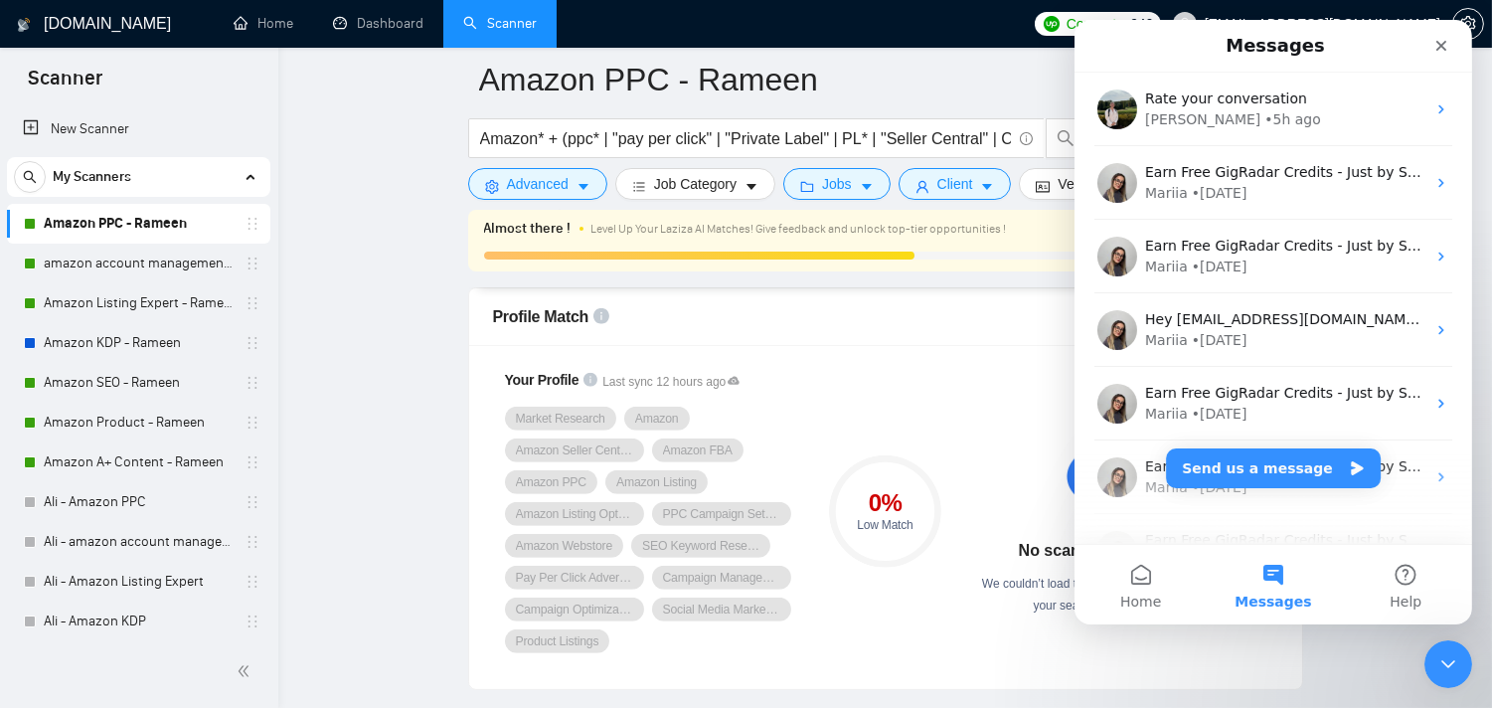
scroll to position [0, 0]
drag, startPoint x: 1278, startPoint y: 111, endPoint x: 1435, endPoint y: 47, distance: 169.8
click at [1435, 47] on icon "Close" at bounding box center [1440, 46] width 16 height 16
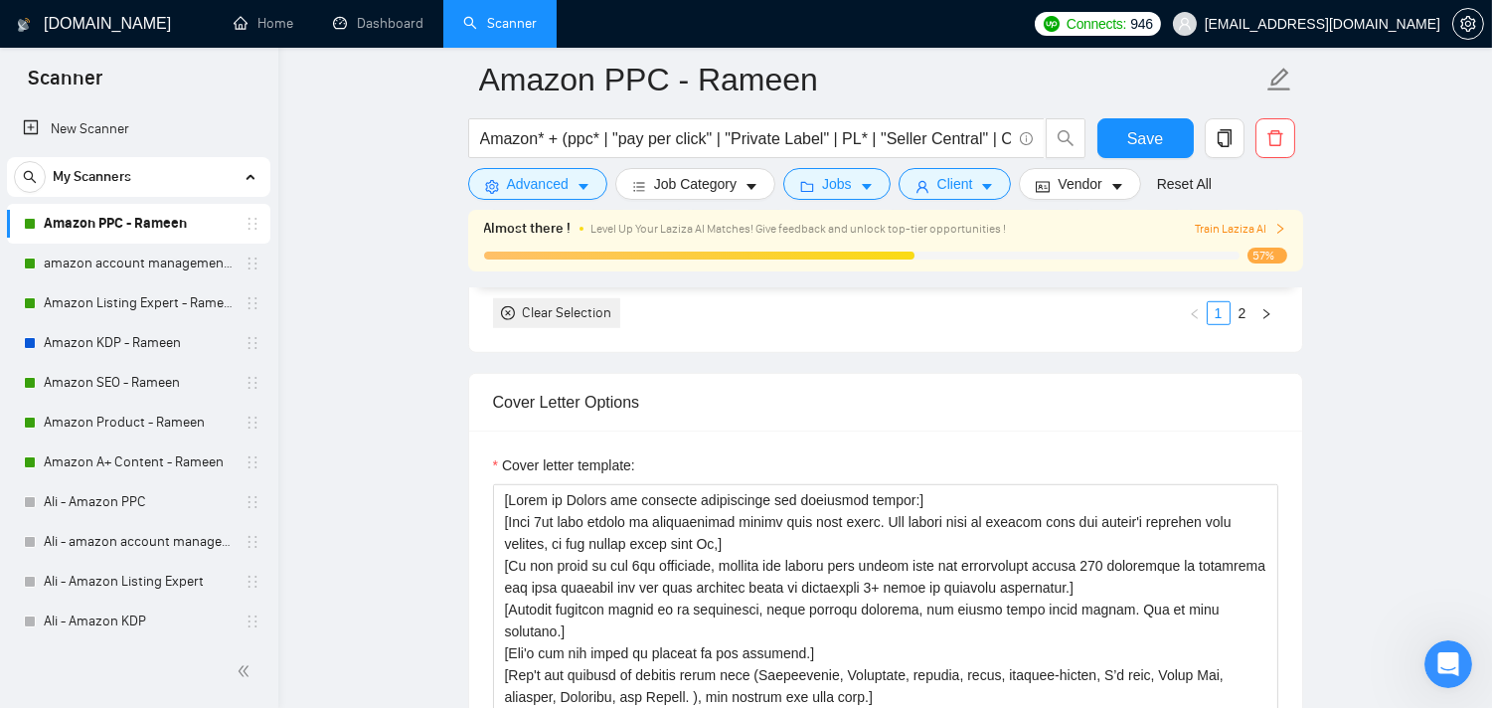
scroll to position [2540, 0]
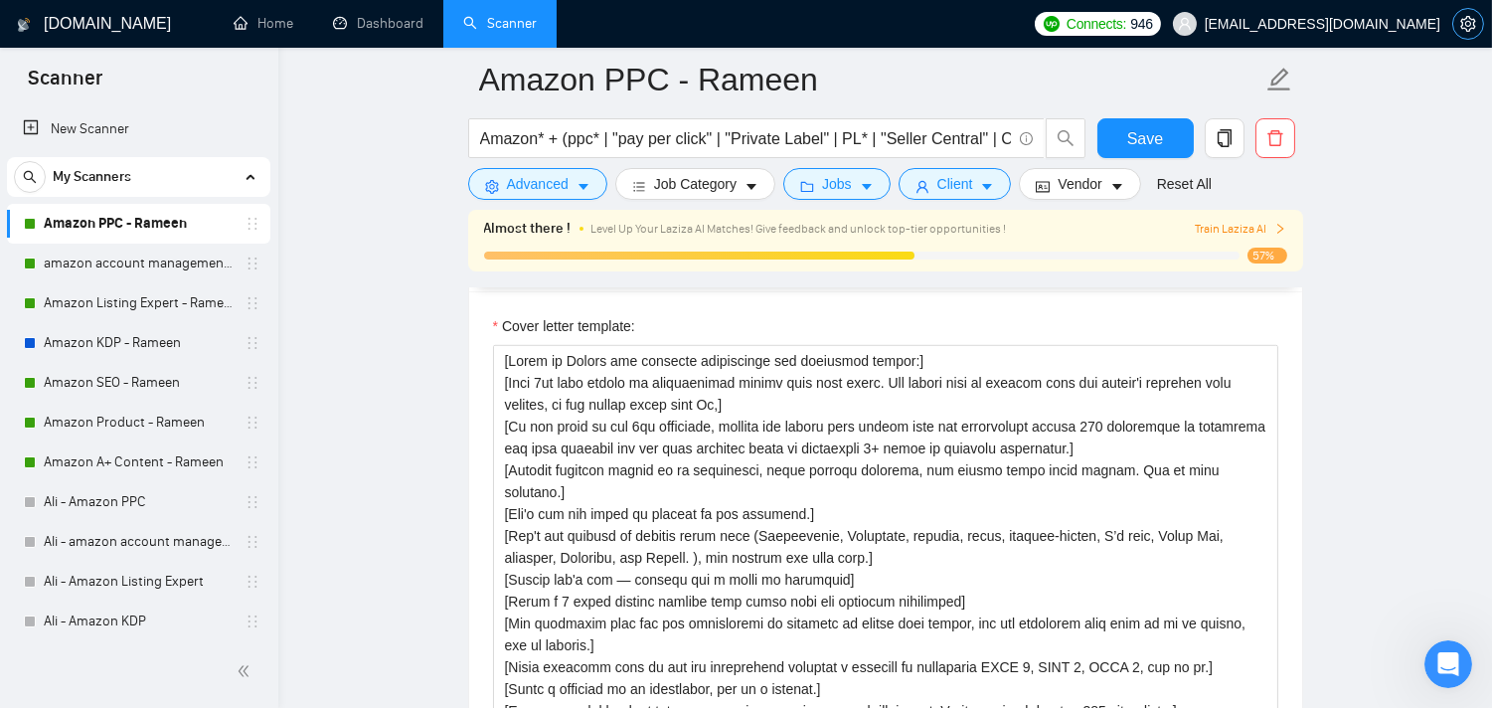
click at [1458, 26] on span "setting" at bounding box center [1468, 24] width 30 height 16
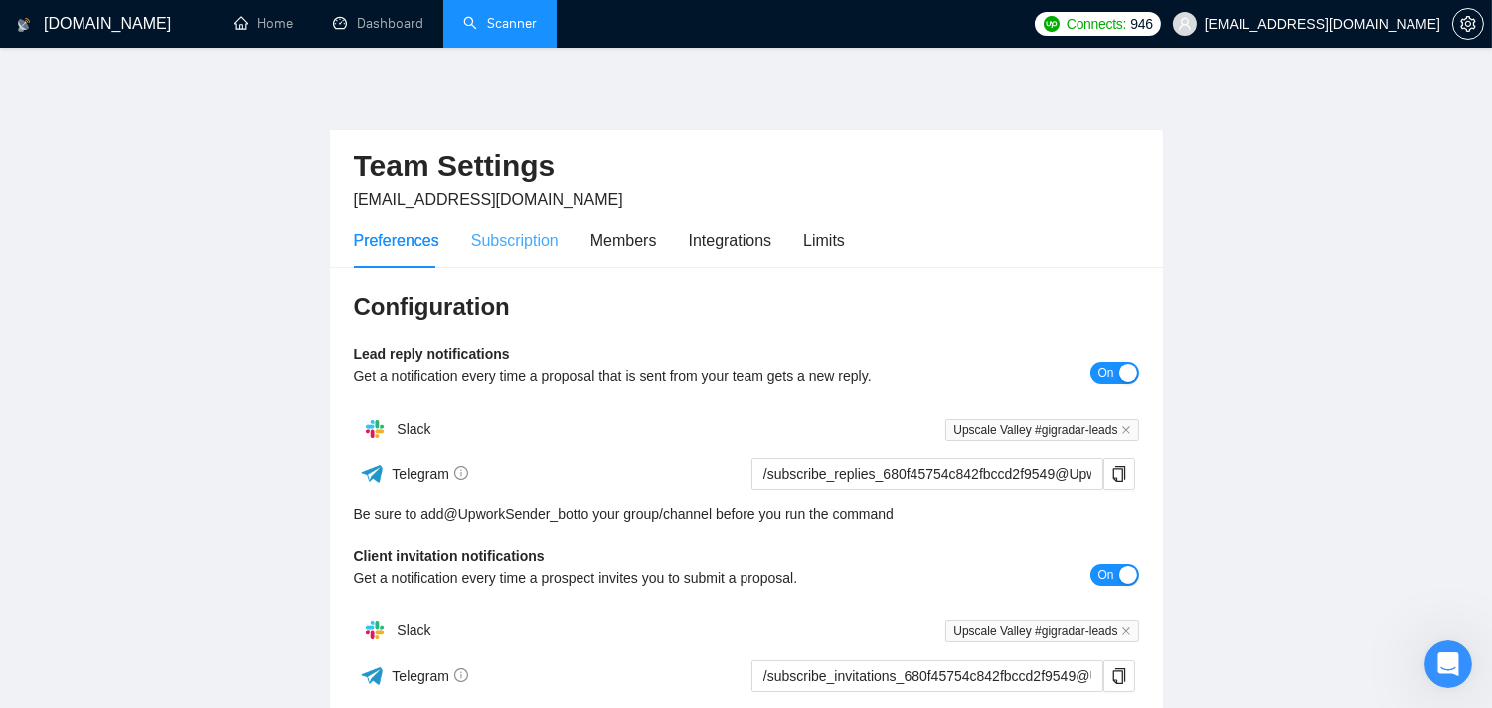
click at [504, 253] on div "Subscription" at bounding box center [514, 240] width 87 height 57
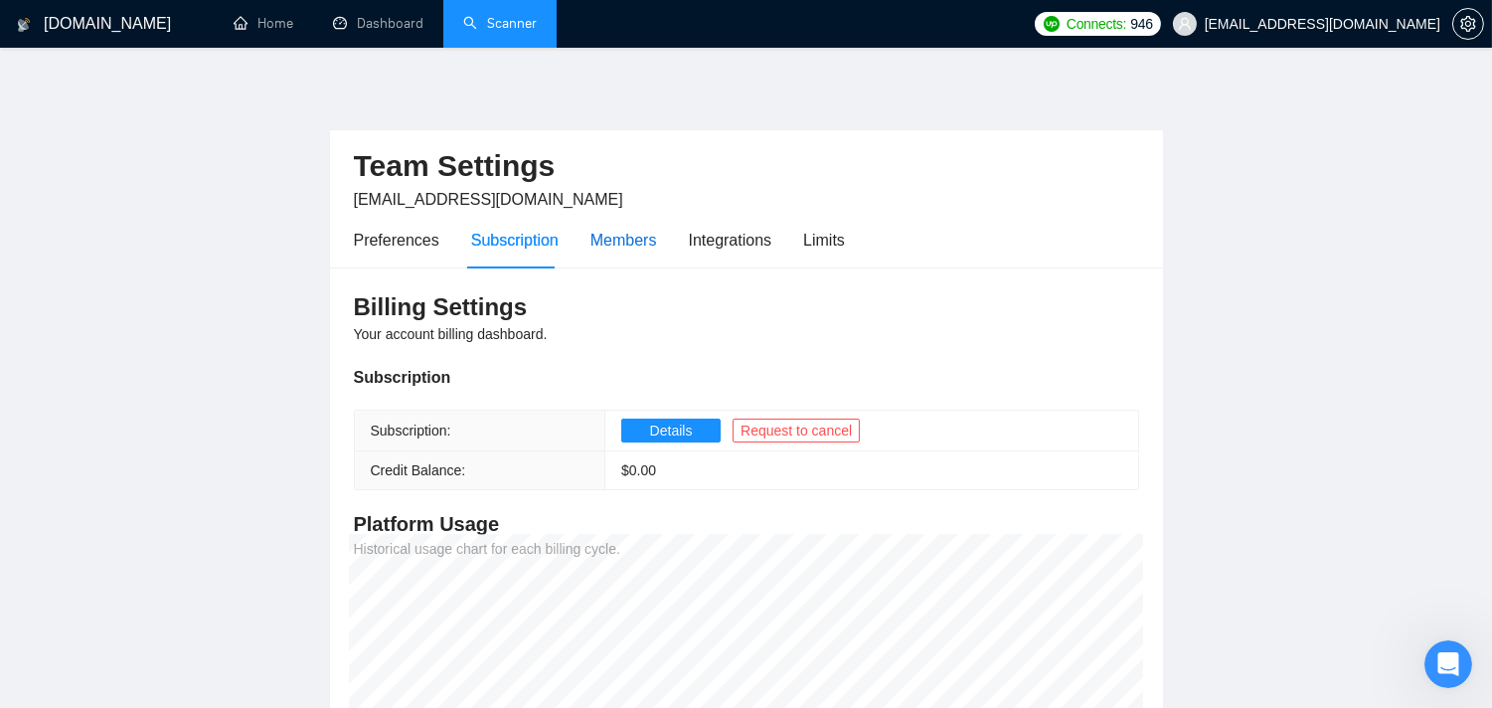
click at [604, 245] on div "Members" at bounding box center [623, 240] width 67 height 25
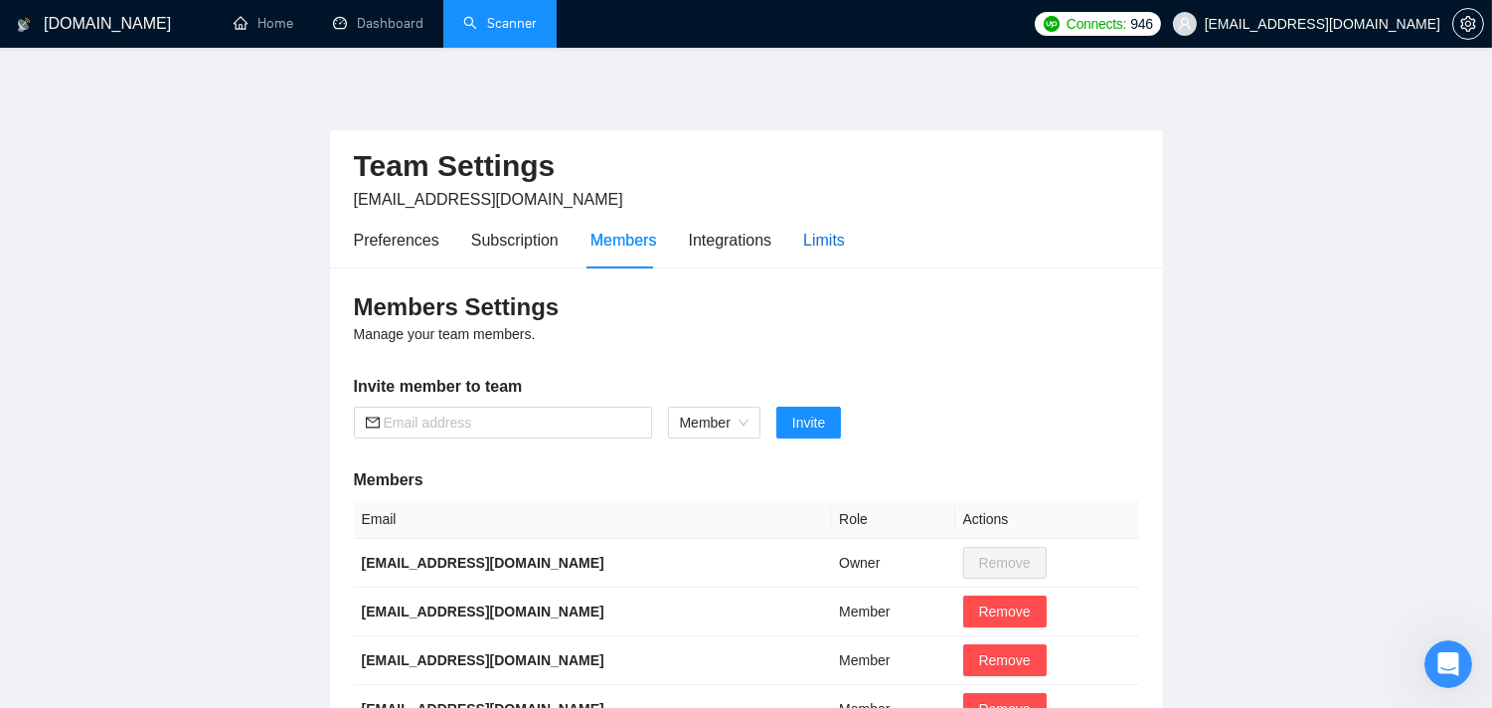
click at [823, 237] on div "Limits" at bounding box center [824, 240] width 42 height 25
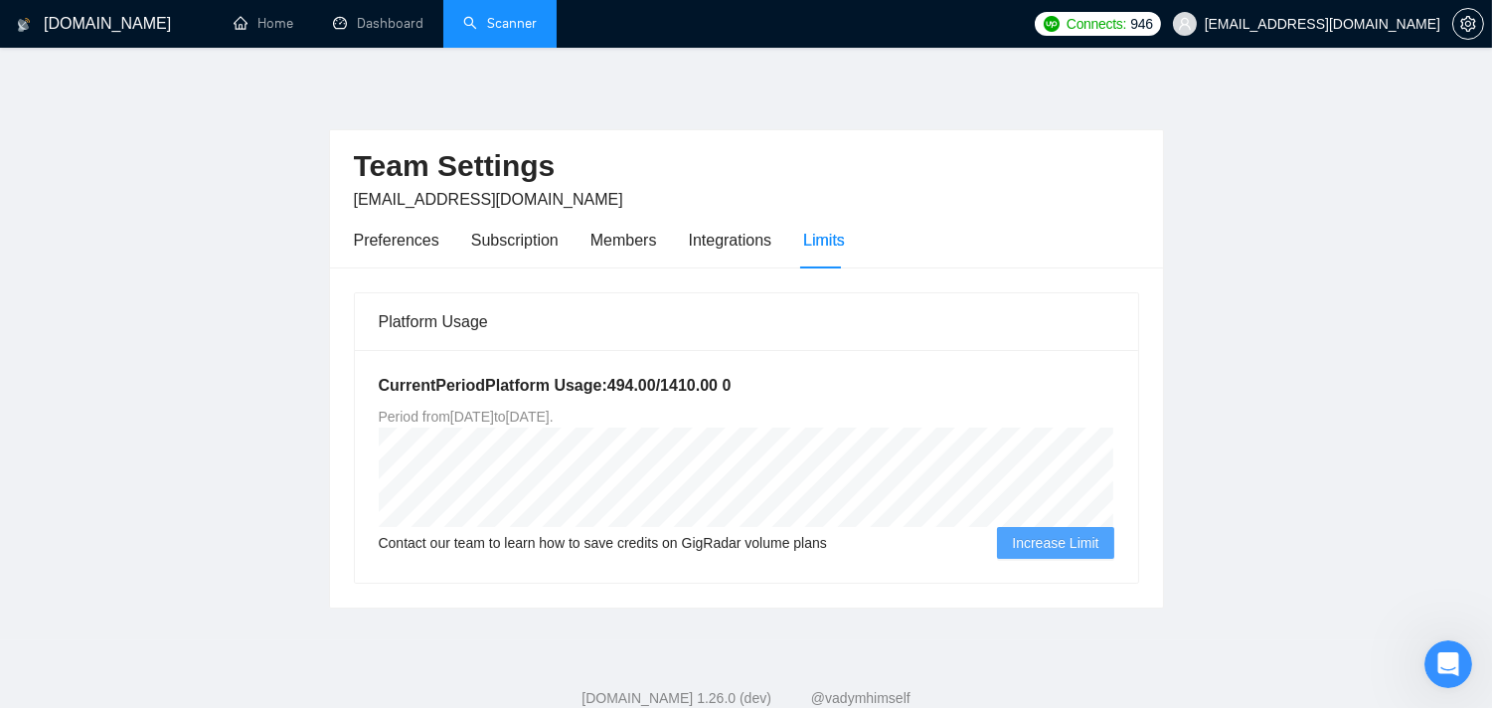
click at [487, 22] on link "Scanner" at bounding box center [500, 23] width 74 height 17
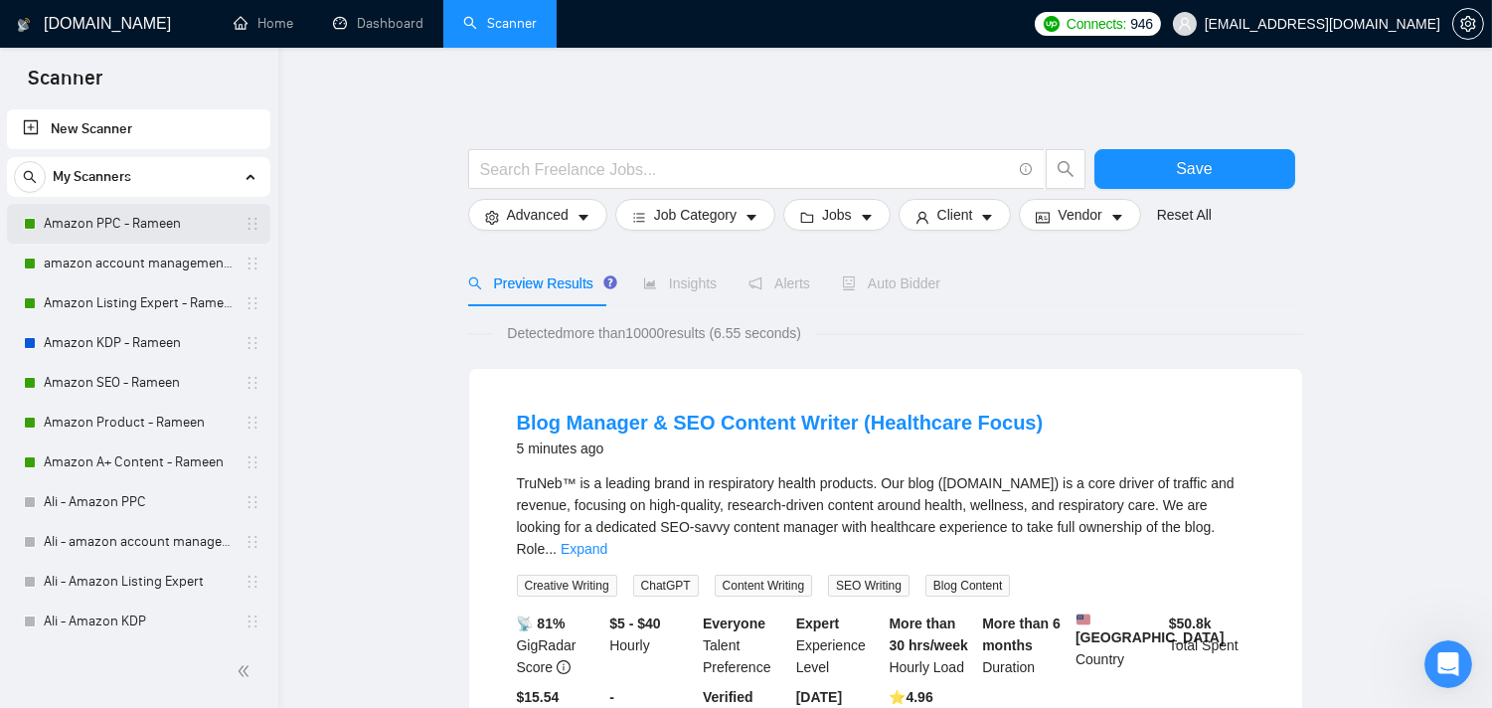
click at [77, 219] on link "Amazon PPC - Rameen" at bounding box center [138, 224] width 189 height 40
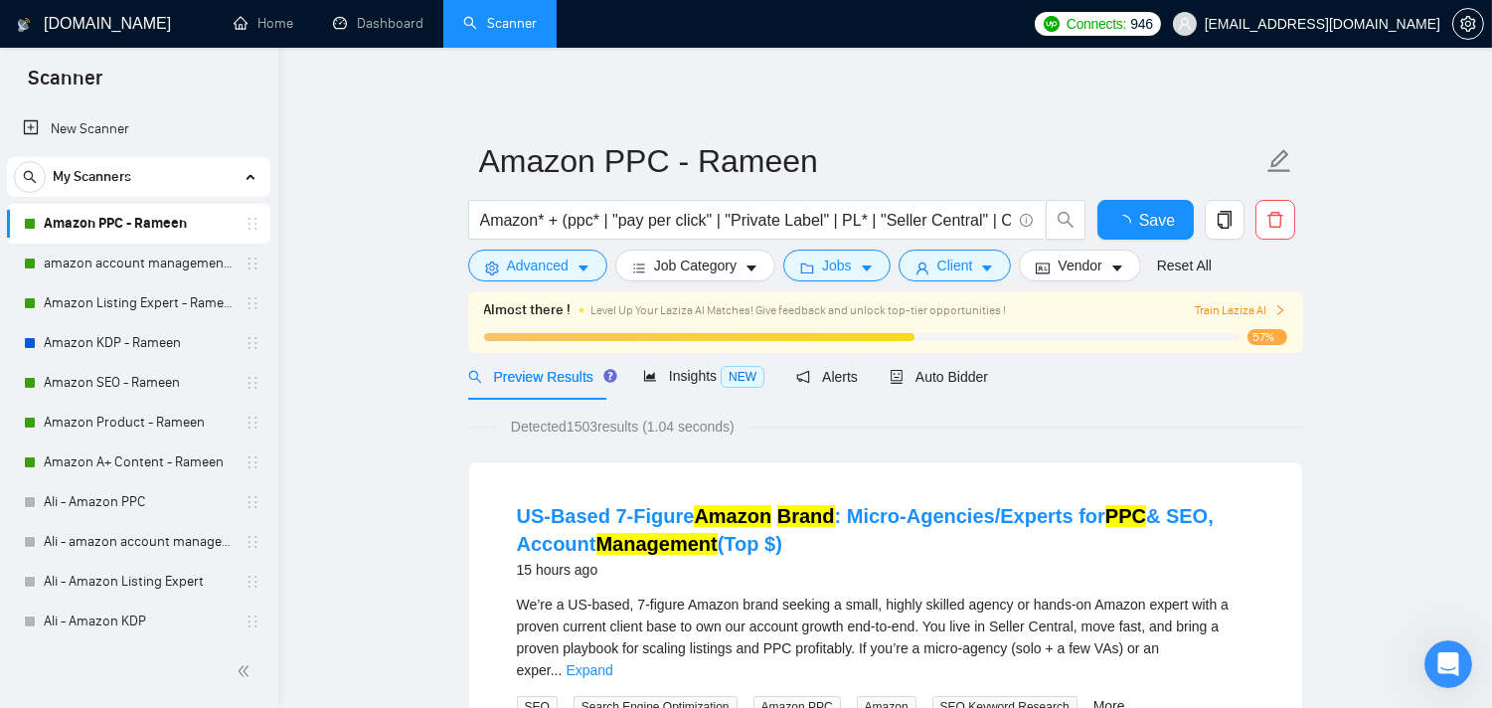
click at [956, 385] on span "Auto Bidder" at bounding box center [939, 377] width 98 height 16
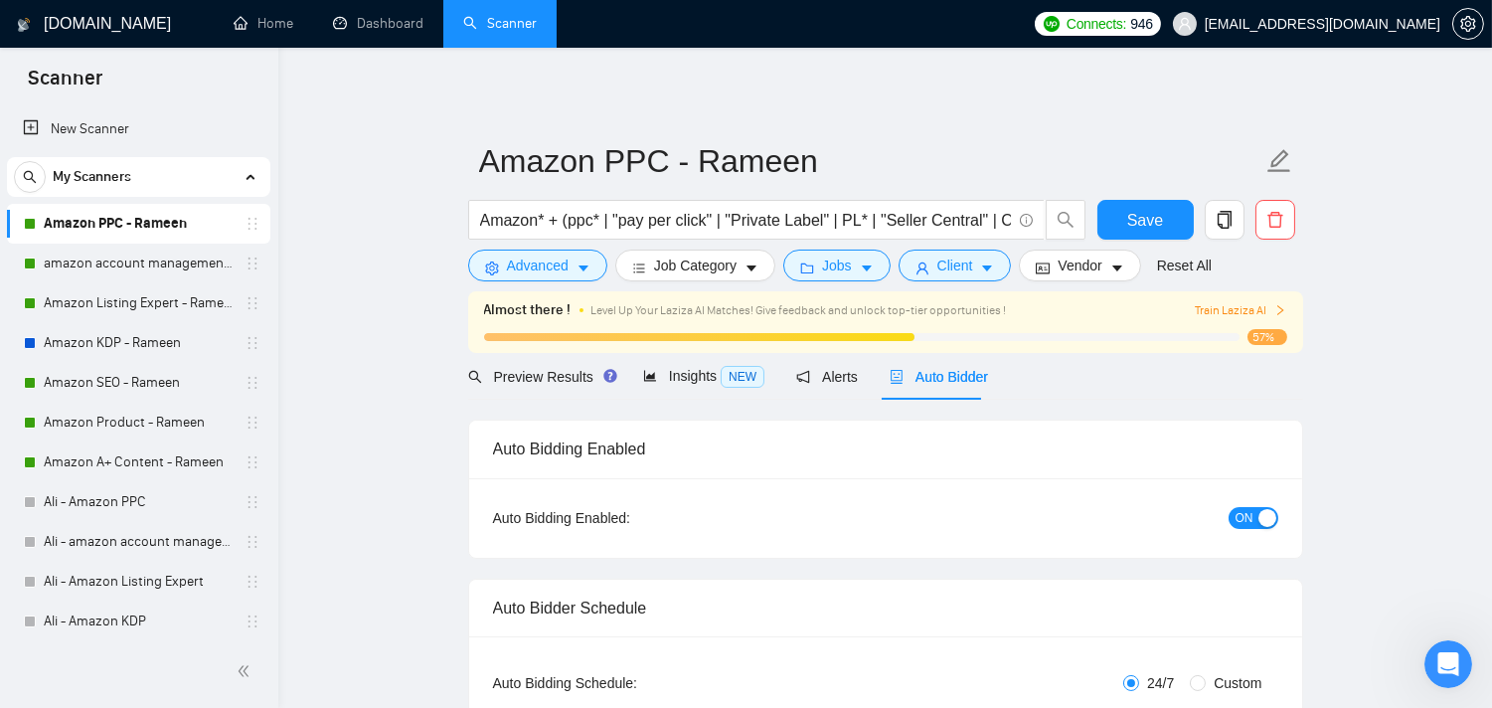
radio input "false"
radio input "true"
checkbox input "true"
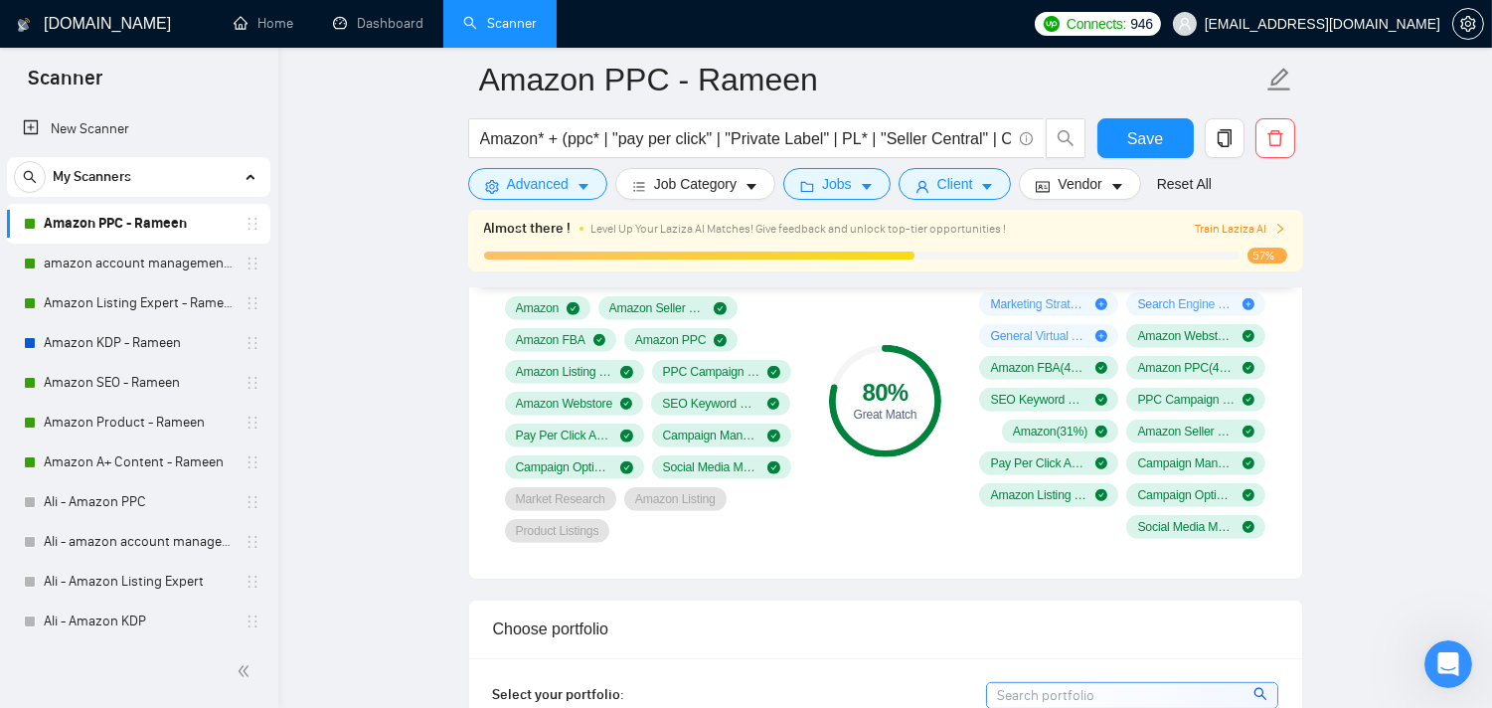
scroll to position [1546, 0]
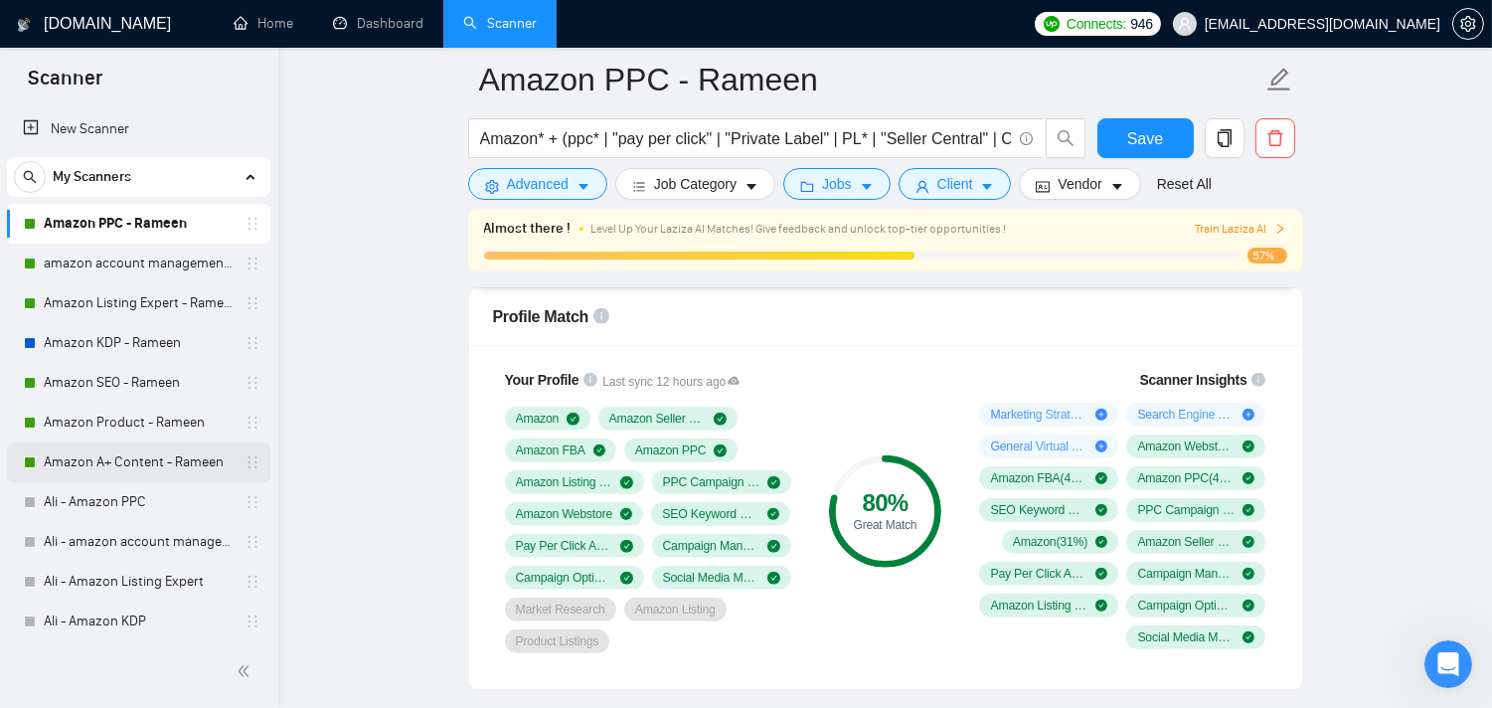
click at [157, 457] on link "Amazon A+ Content - Rameen" at bounding box center [138, 462] width 189 height 40
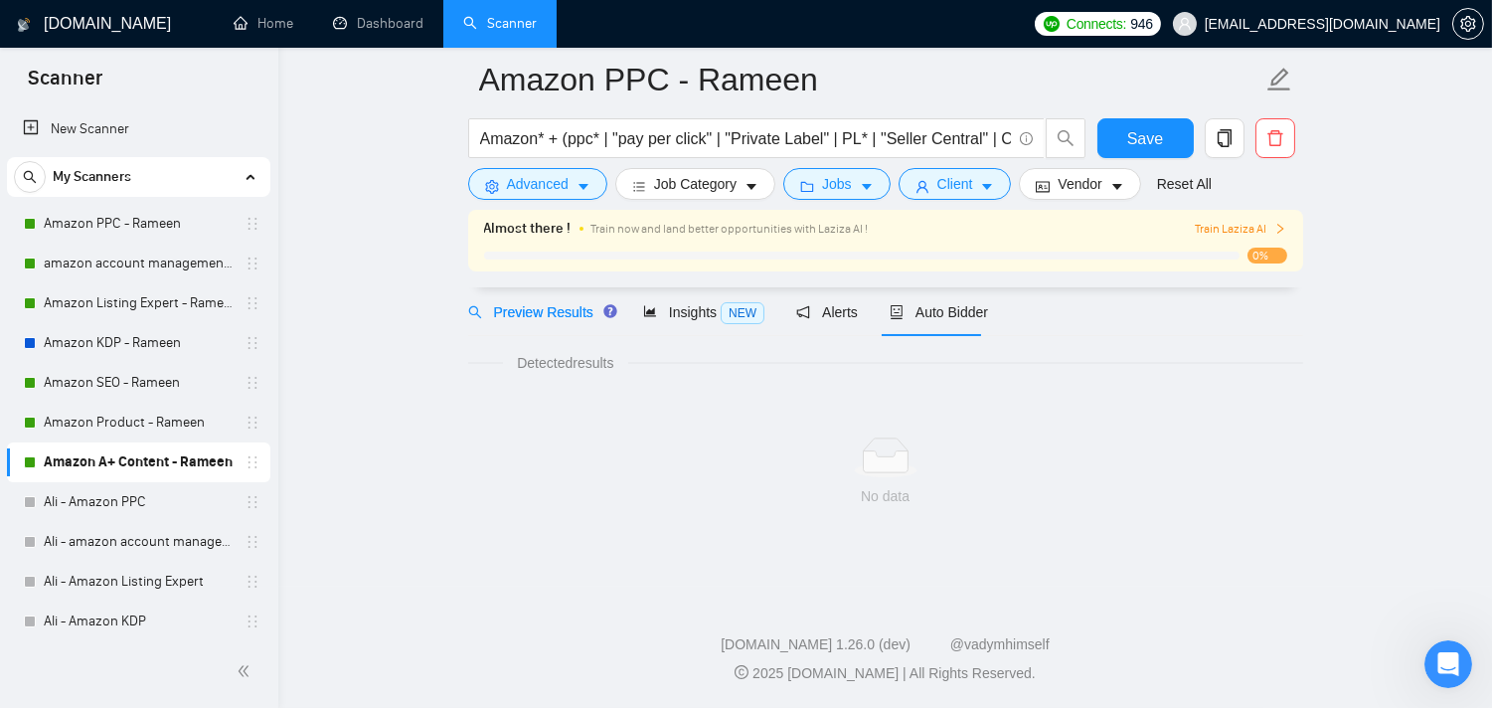
scroll to position [81, 0]
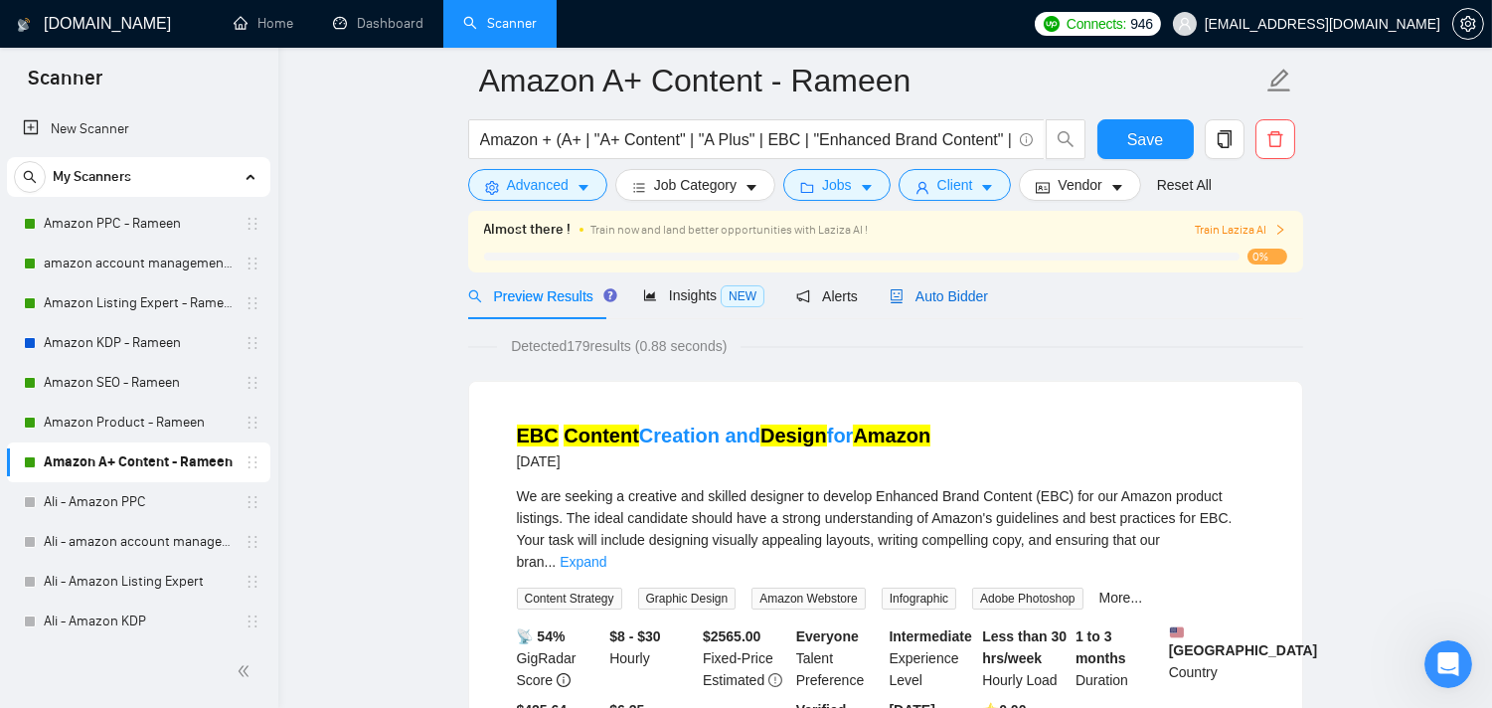
click at [939, 291] on span "Auto Bidder" at bounding box center [939, 296] width 98 height 16
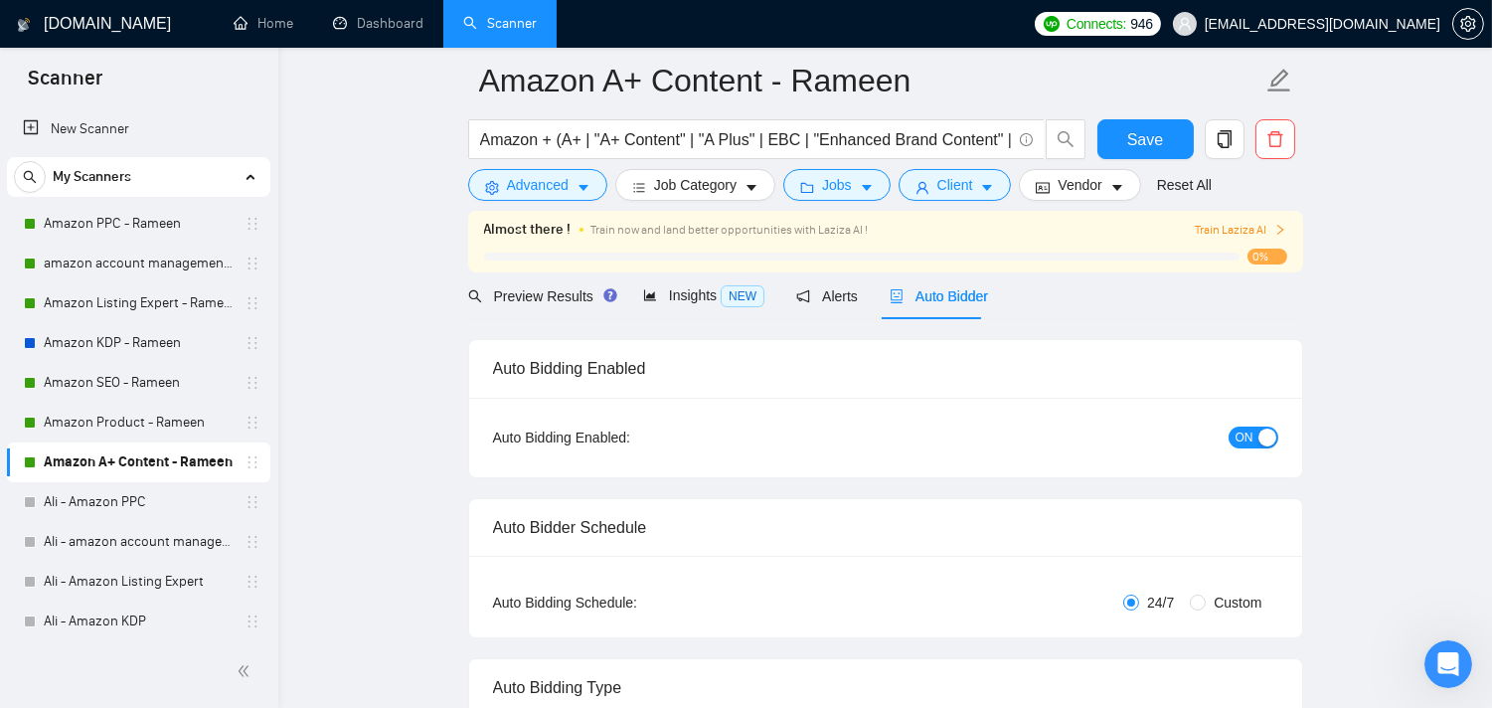
radio input "false"
radio input "true"
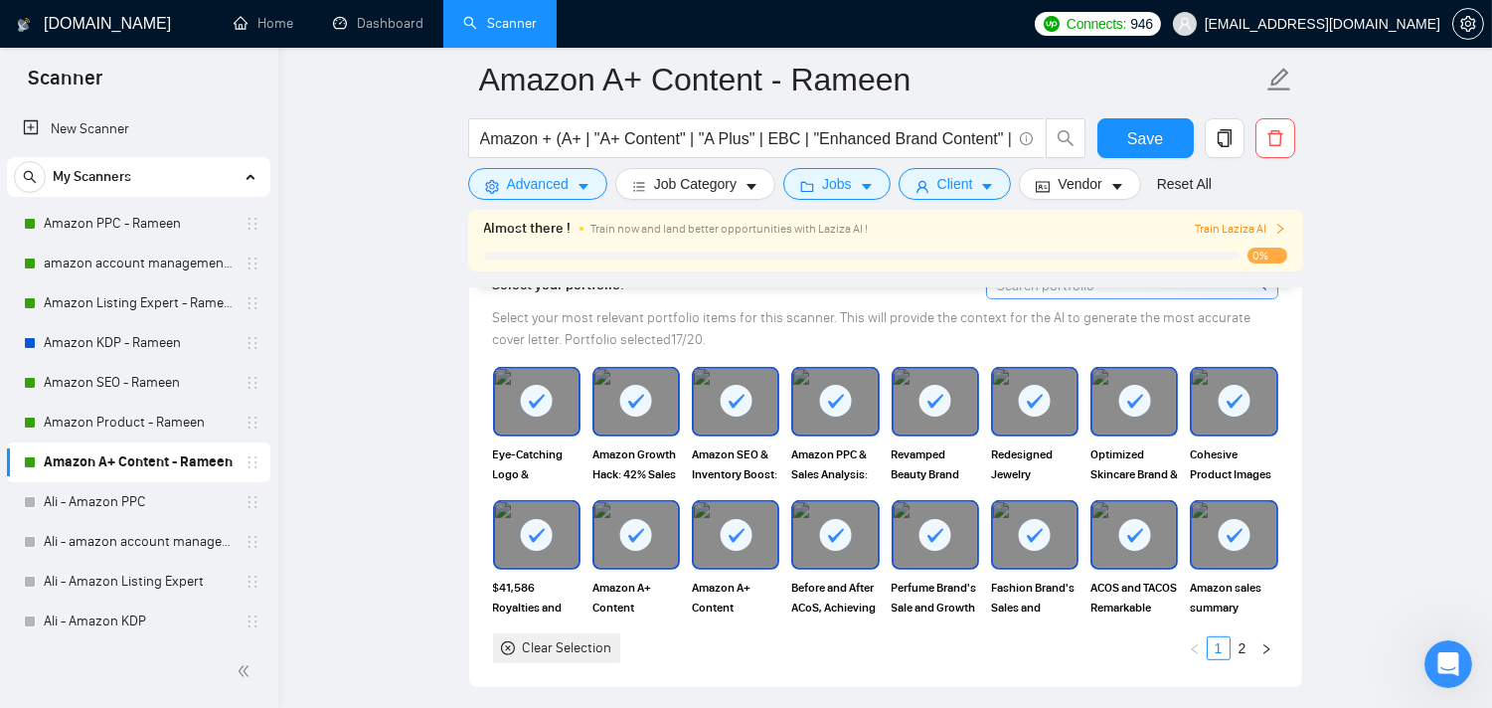
scroll to position [2068, 0]
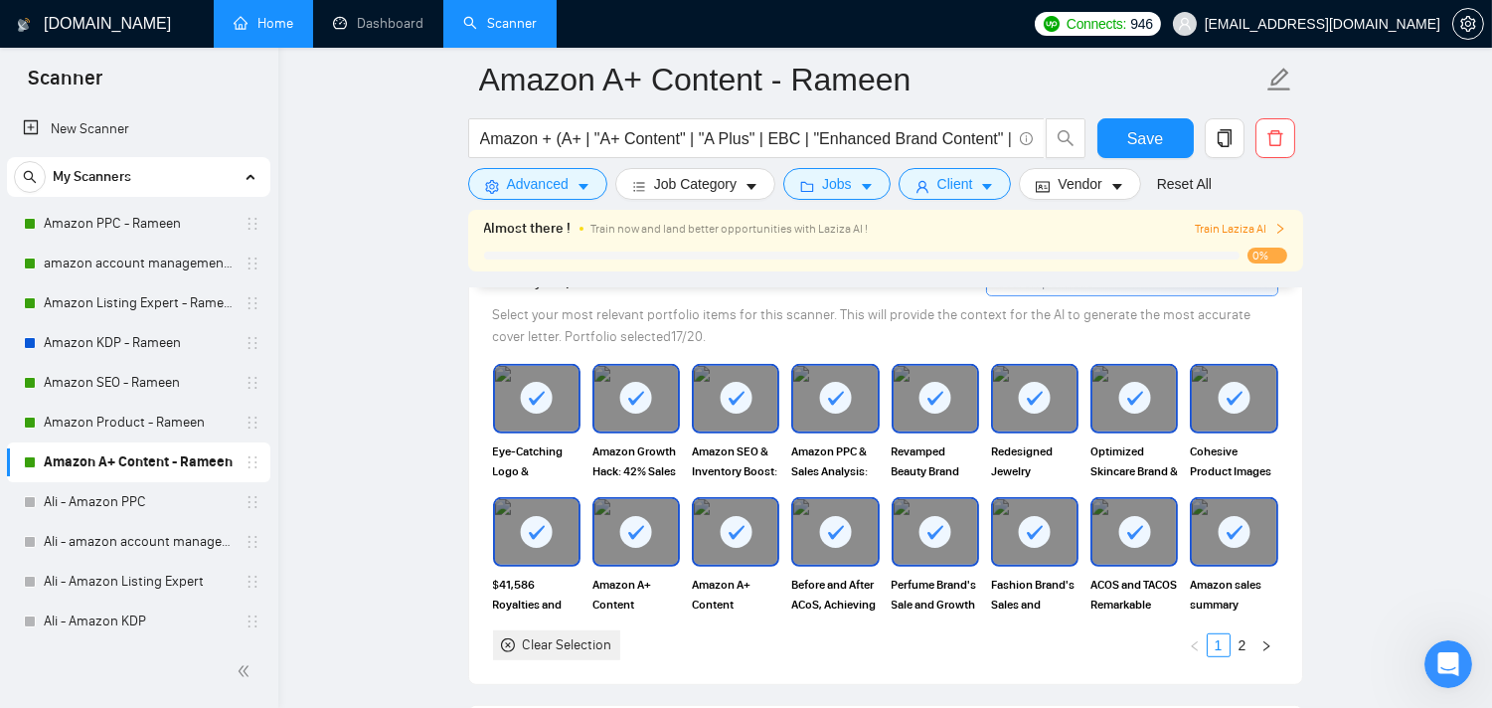
click at [250, 32] on link "Home" at bounding box center [264, 23] width 60 height 17
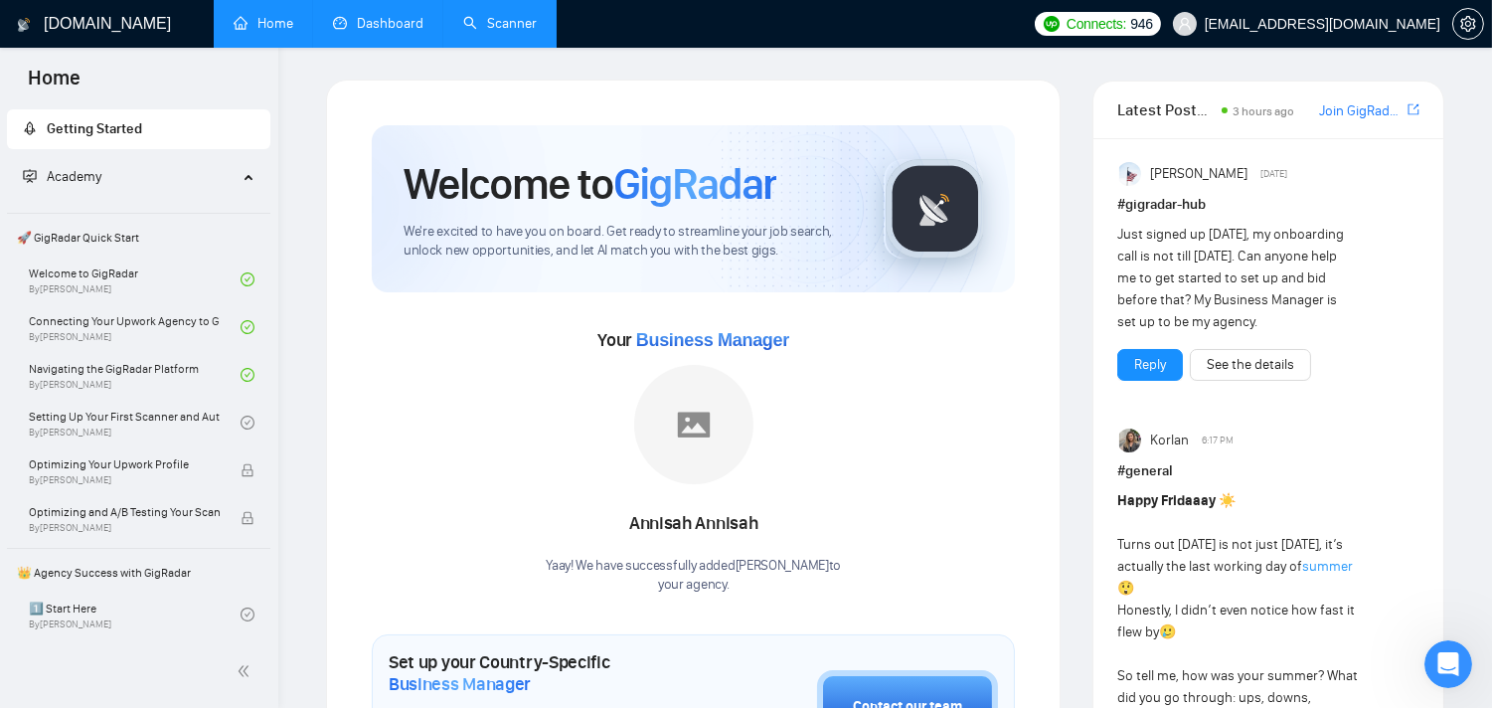
click at [389, 32] on link "Dashboard" at bounding box center [378, 23] width 90 height 17
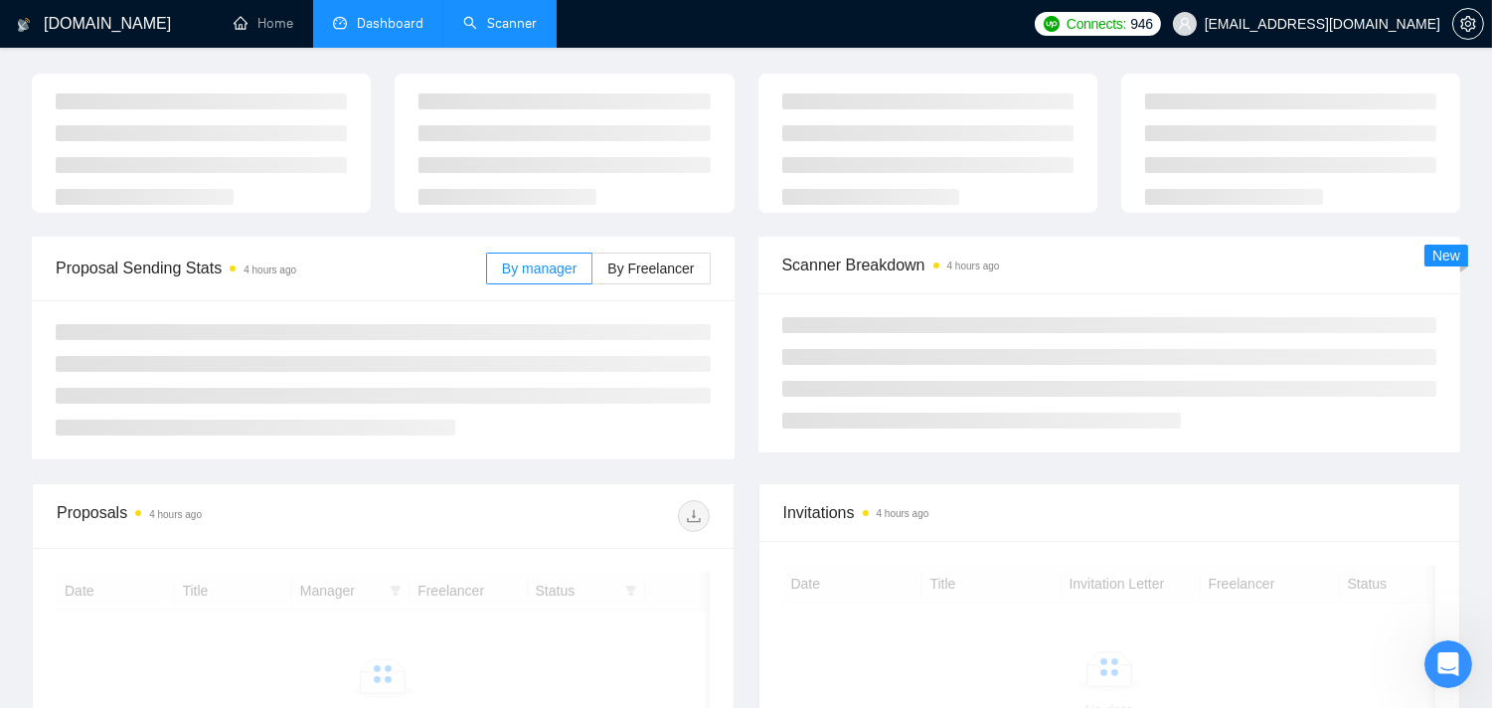
scroll to position [110, 0]
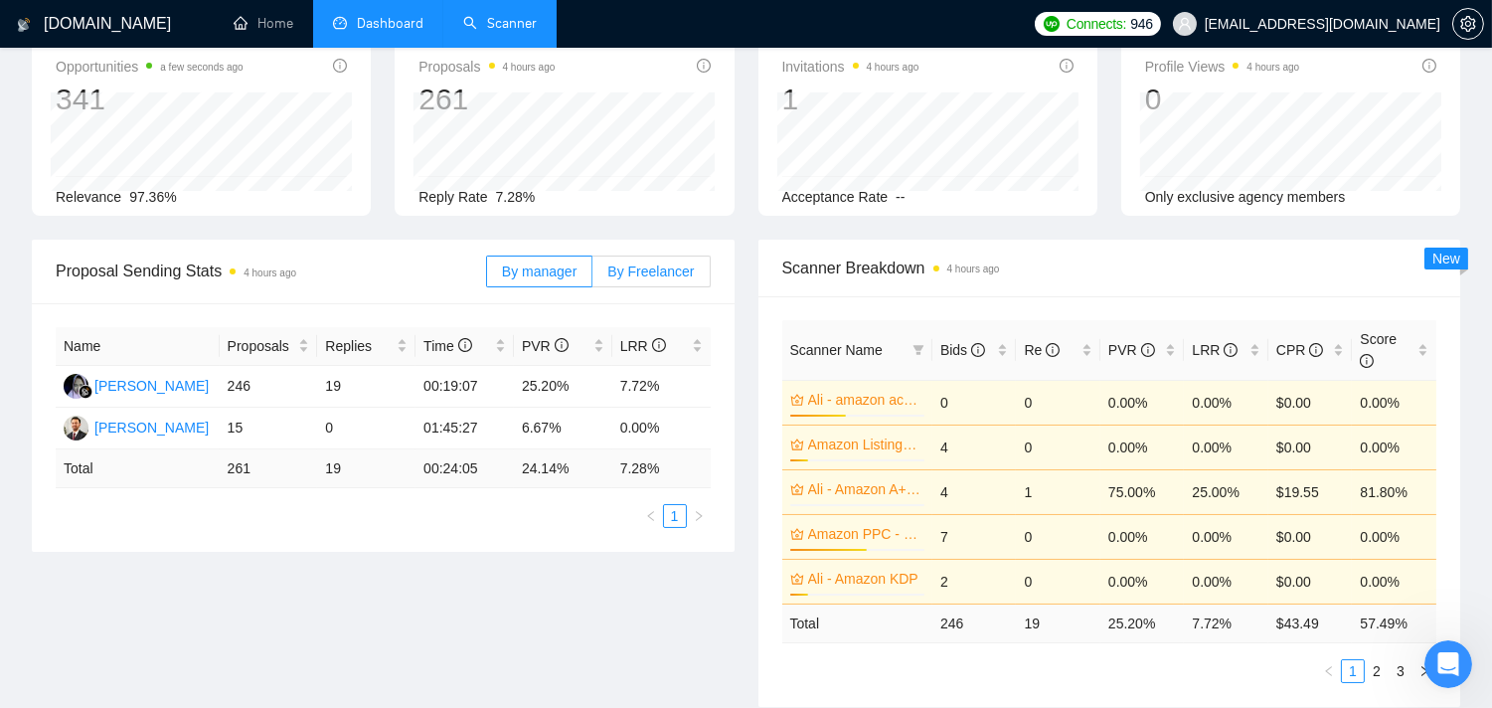
click at [661, 282] on label "By Freelancer" at bounding box center [650, 271] width 117 height 32
click at [592, 276] on input "By Freelancer" at bounding box center [592, 276] width 0 height 0
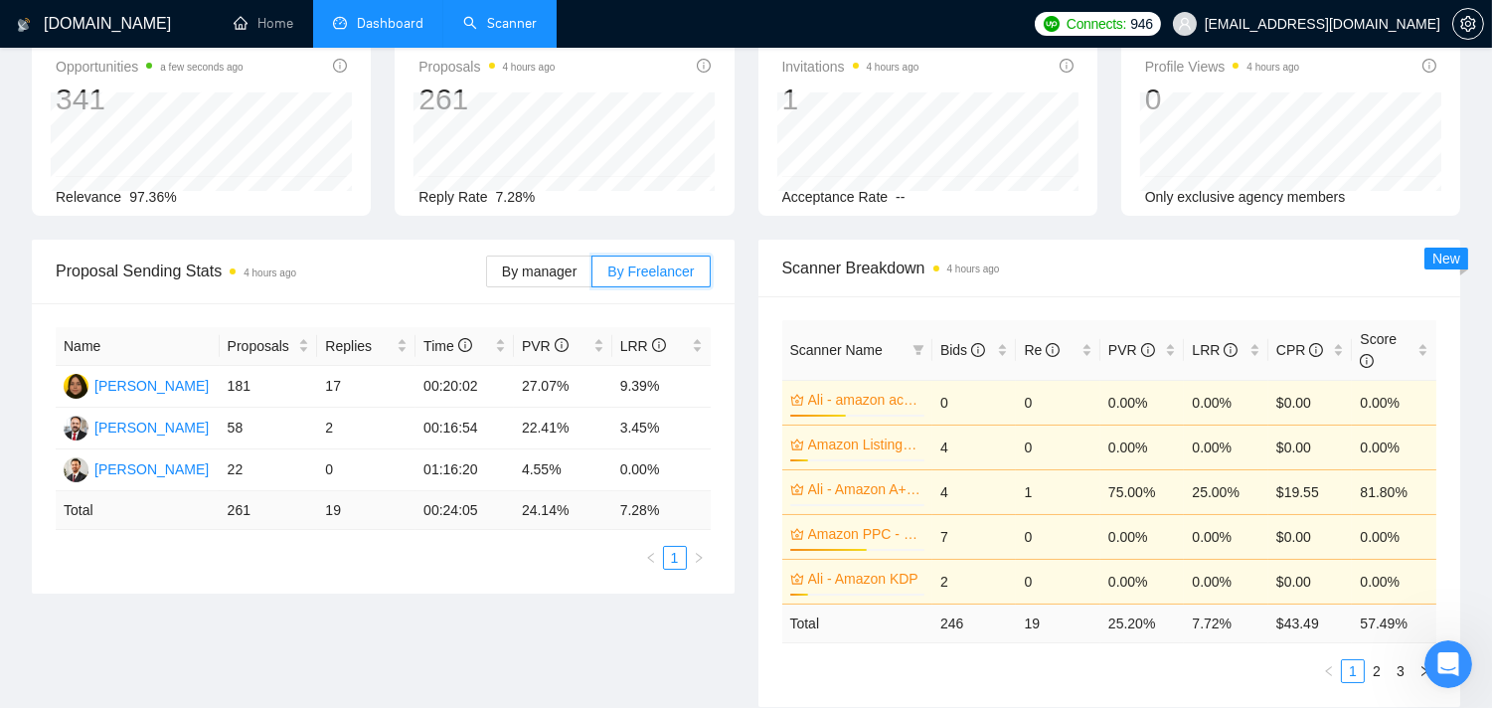
scroll to position [0, 0]
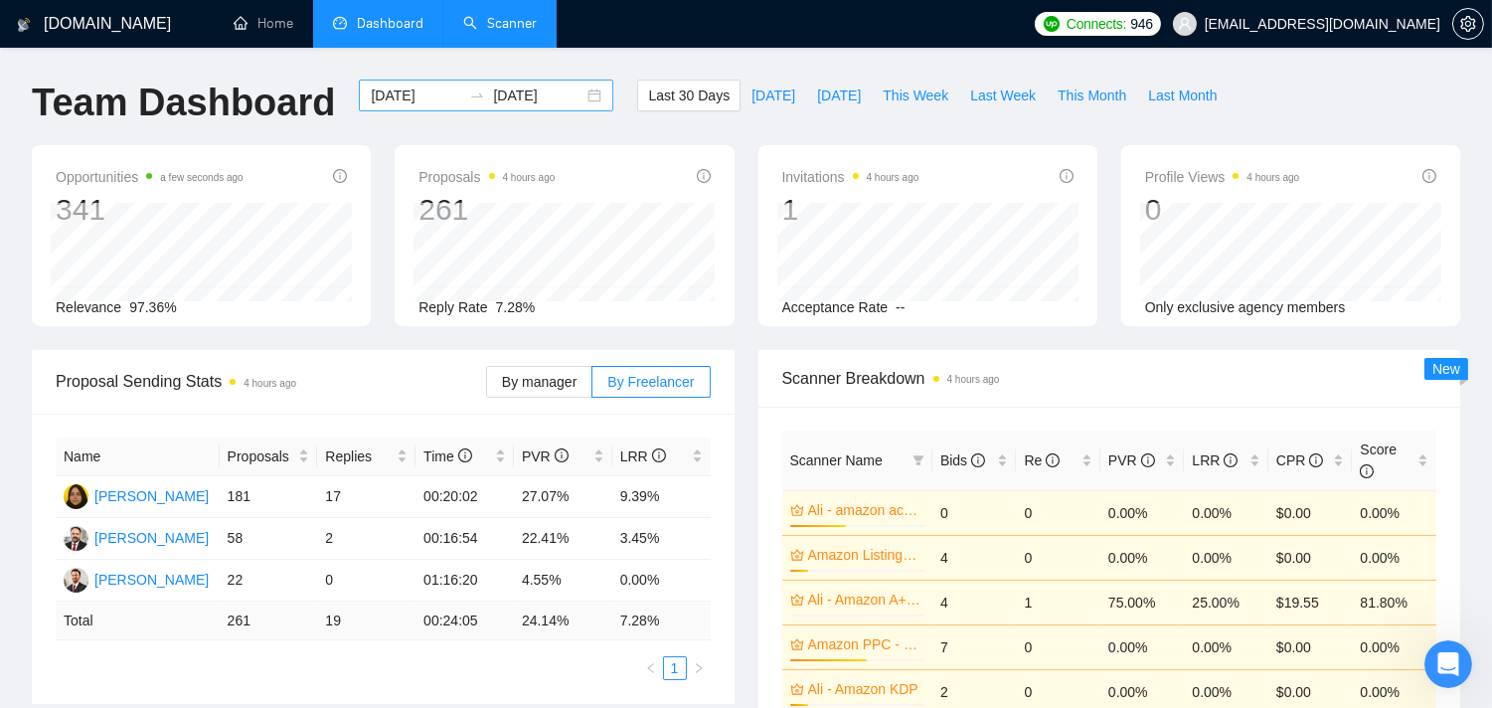
click at [418, 93] on input "2025-07-30" at bounding box center [416, 95] width 90 height 22
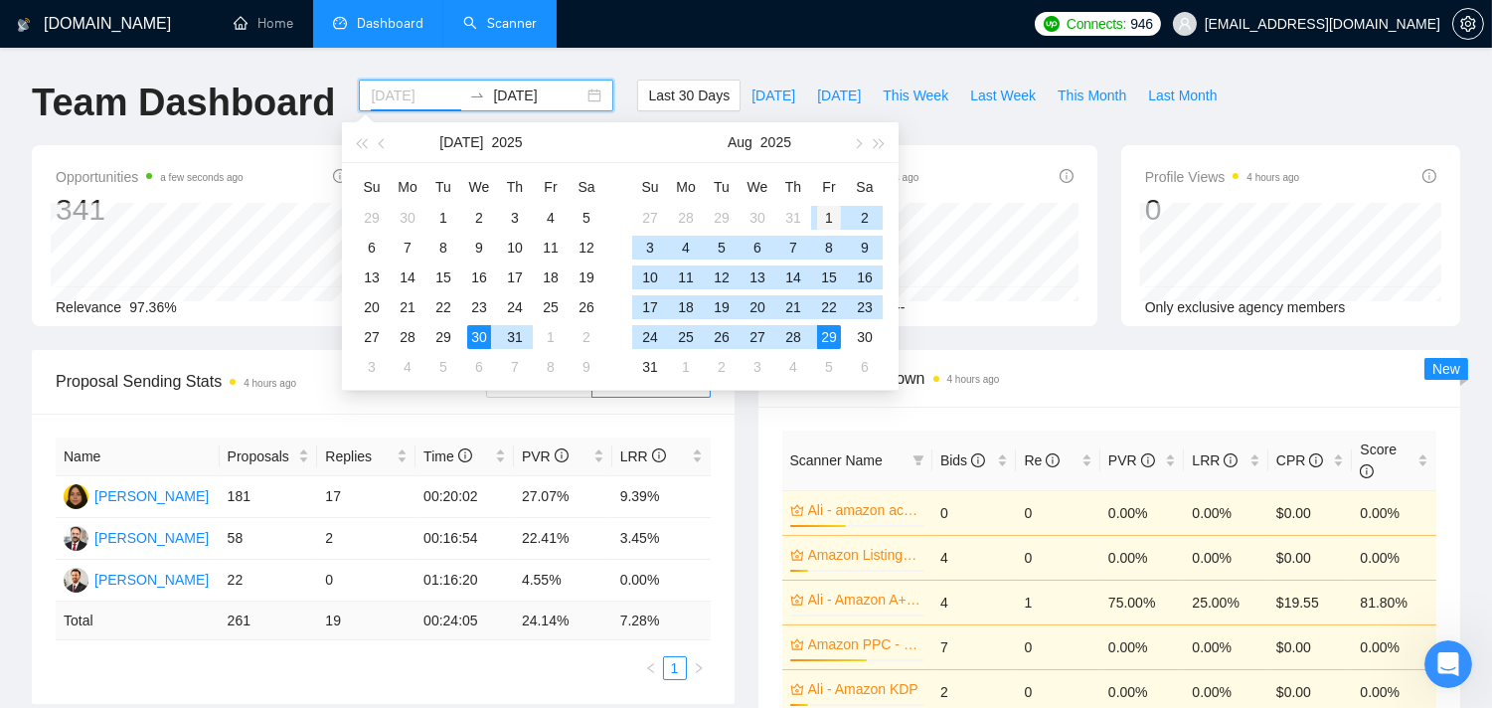
type input "2025-08-01"
click at [831, 213] on div "1" at bounding box center [829, 218] width 24 height 24
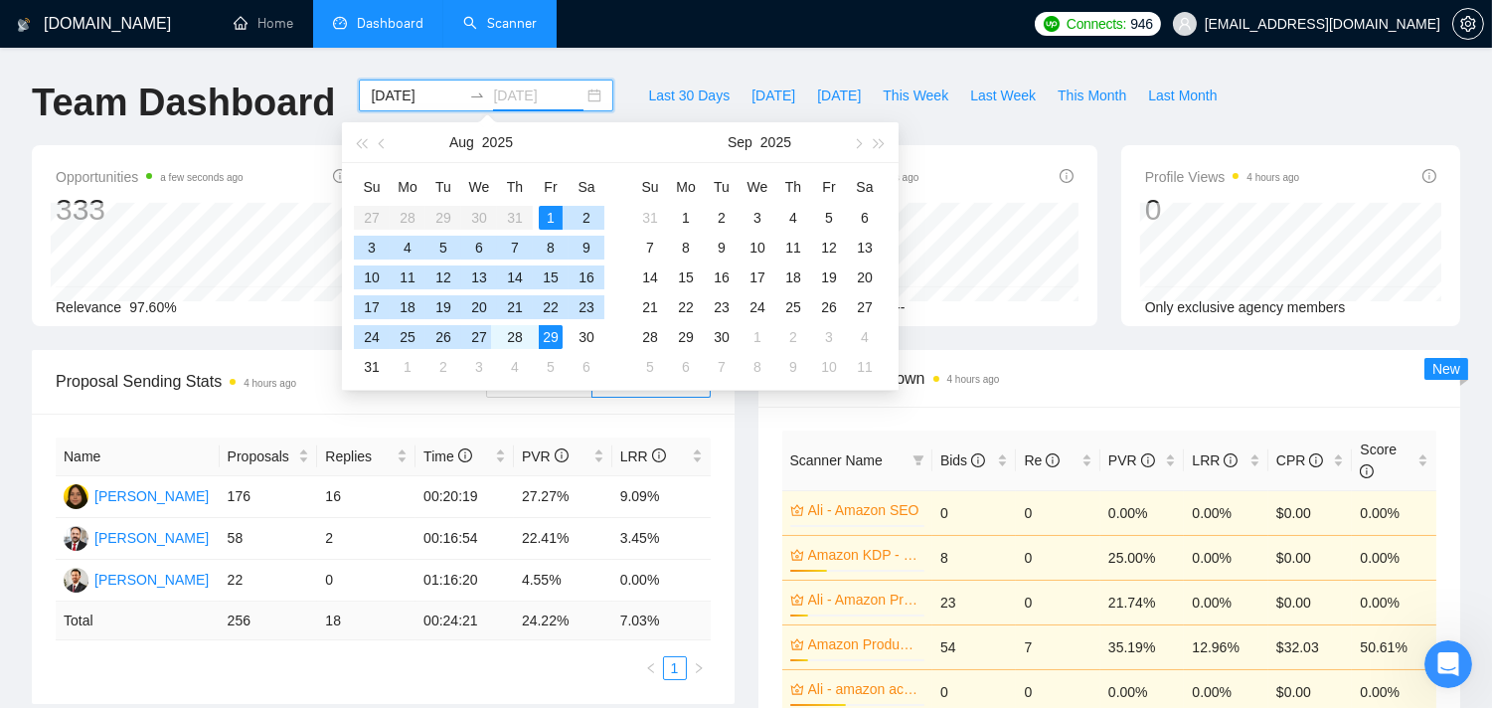
type input "2025-08-29"
click at [545, 341] on div "29" at bounding box center [551, 337] width 24 height 24
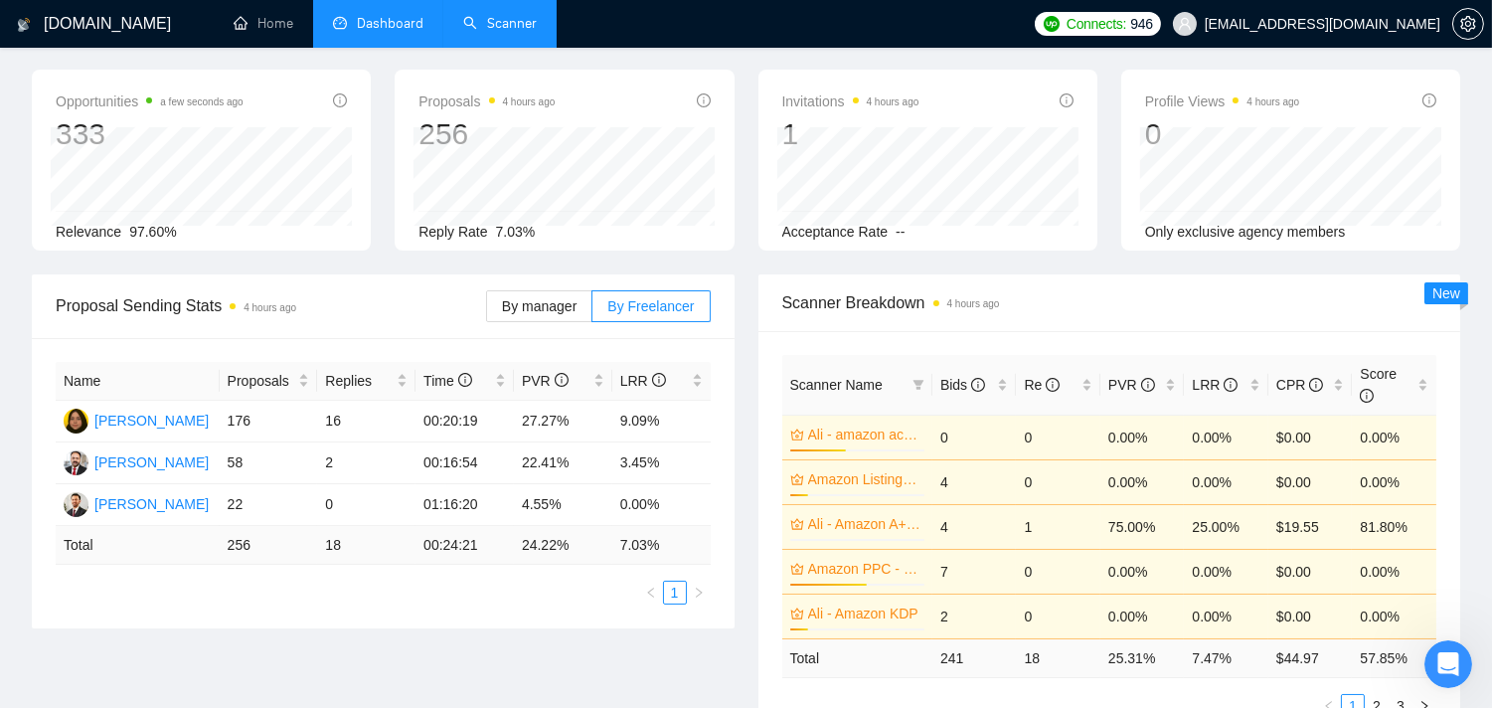
scroll to position [110, 0]
